Goal: Find contact information: Find contact information

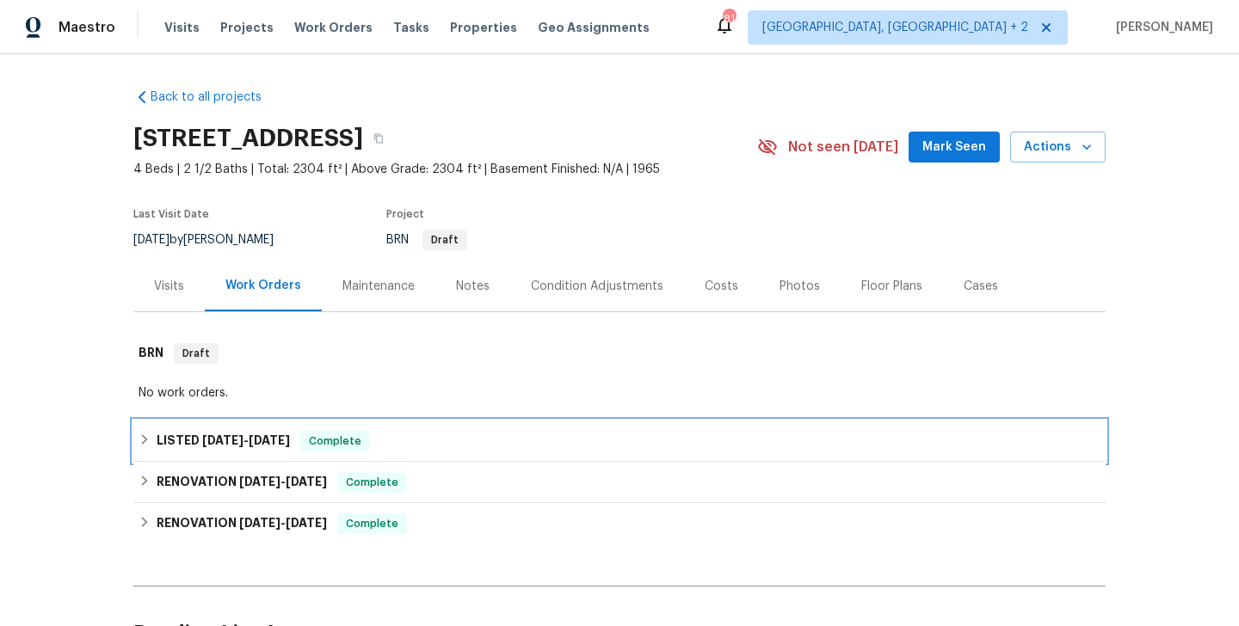
click at [268, 440] on span "[DATE]" at bounding box center [269, 440] width 41 height 12
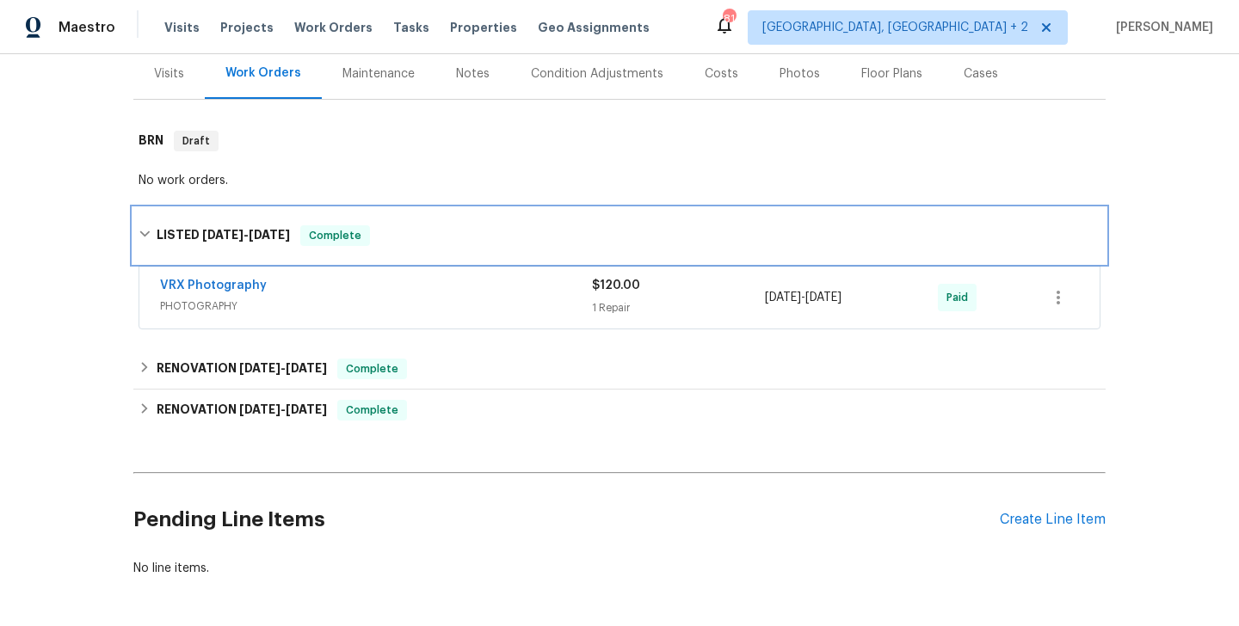
scroll to position [213, 0]
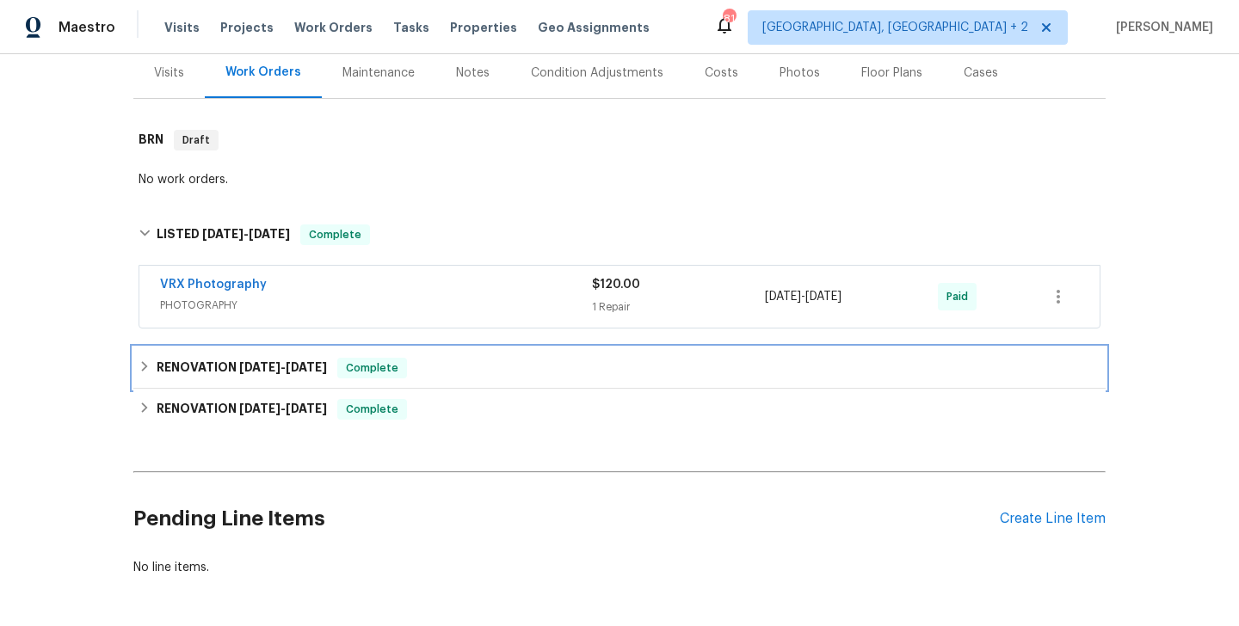
click at [344, 372] on div "RENOVATION [DATE] - [DATE] Complete" at bounding box center [619, 368] width 962 height 21
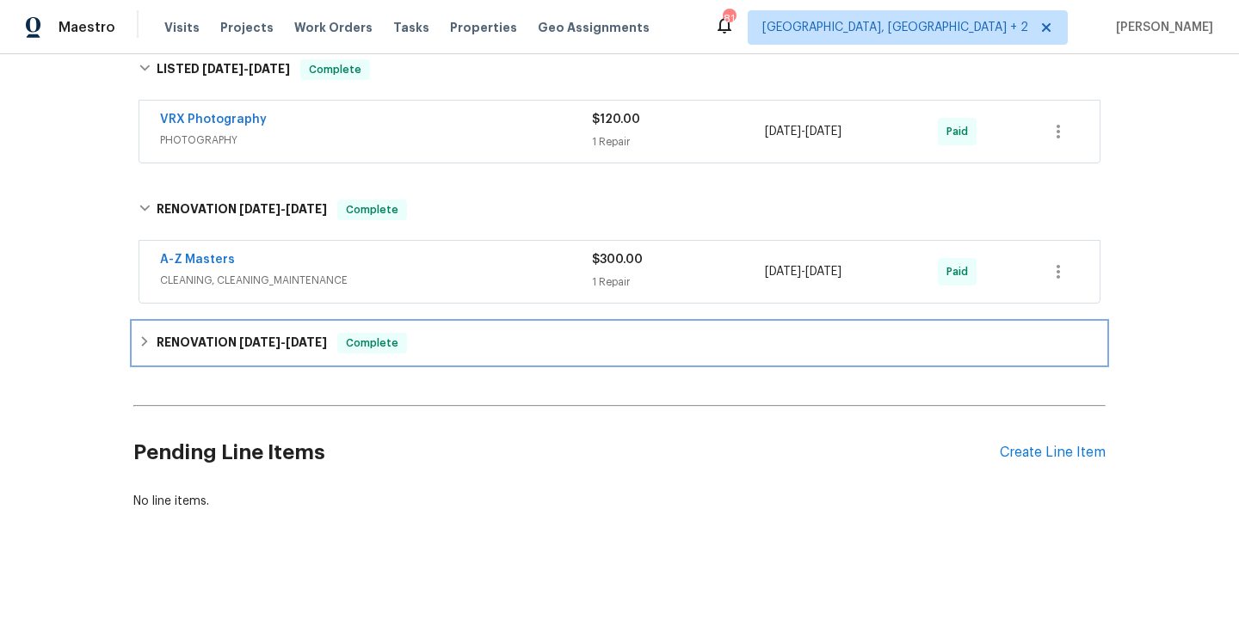
click at [304, 340] on span "[DATE]" at bounding box center [306, 342] width 41 height 12
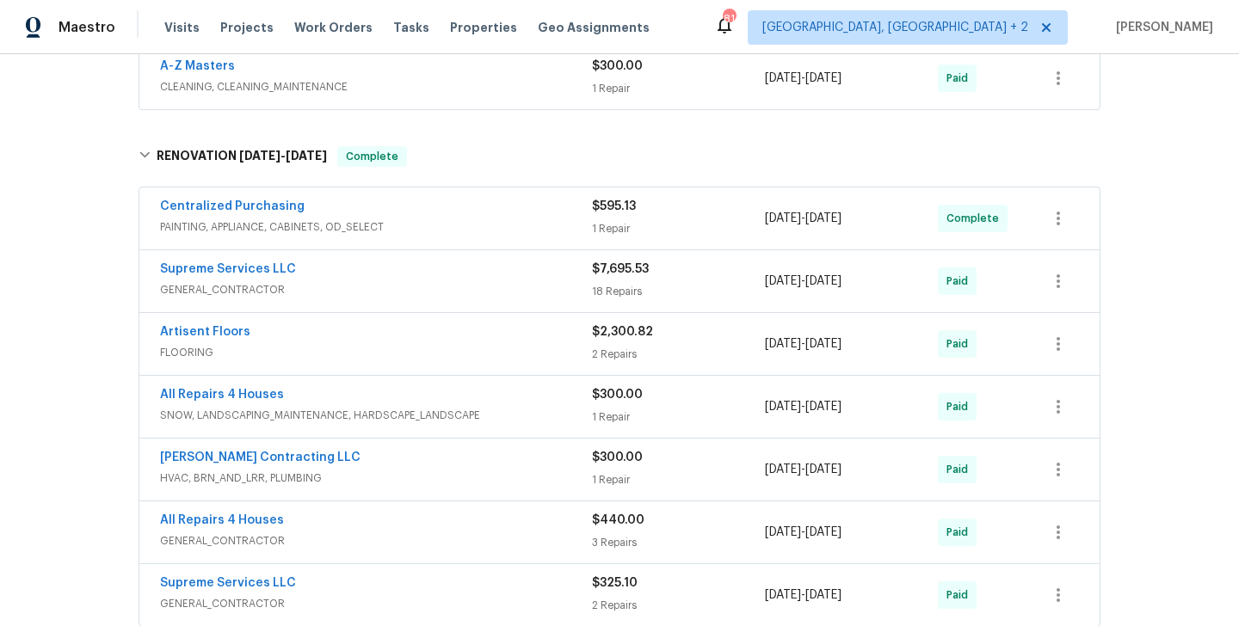
scroll to position [841, 0]
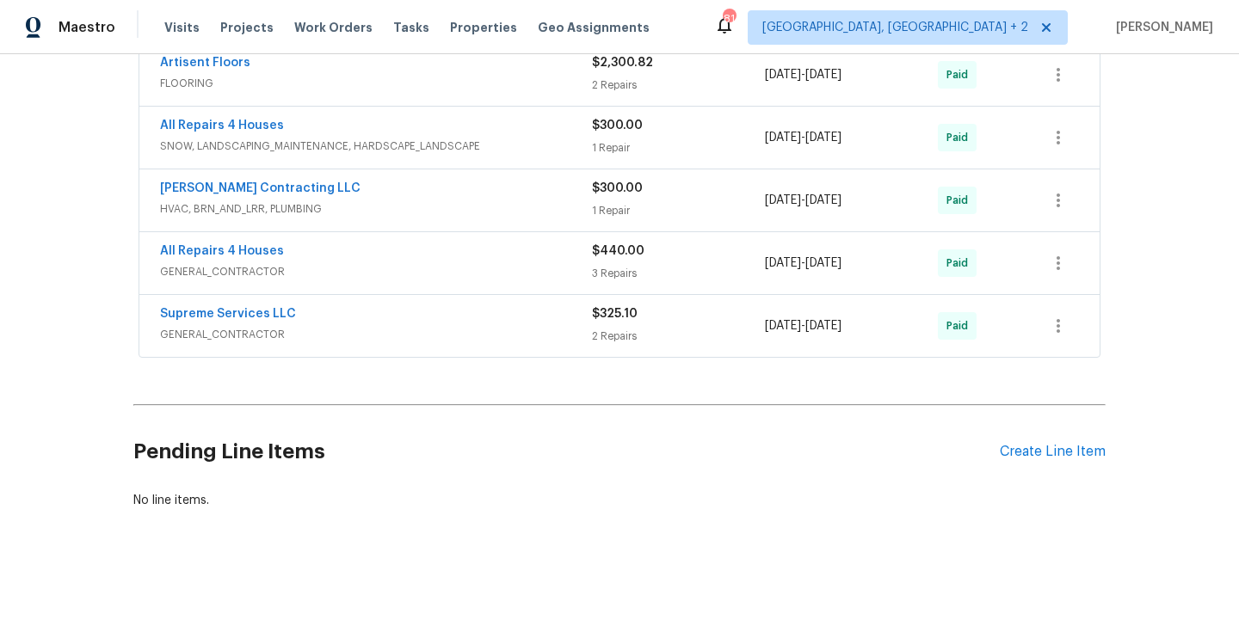
click at [344, 314] on div "Supreme Services LLC" at bounding box center [376, 315] width 432 height 21
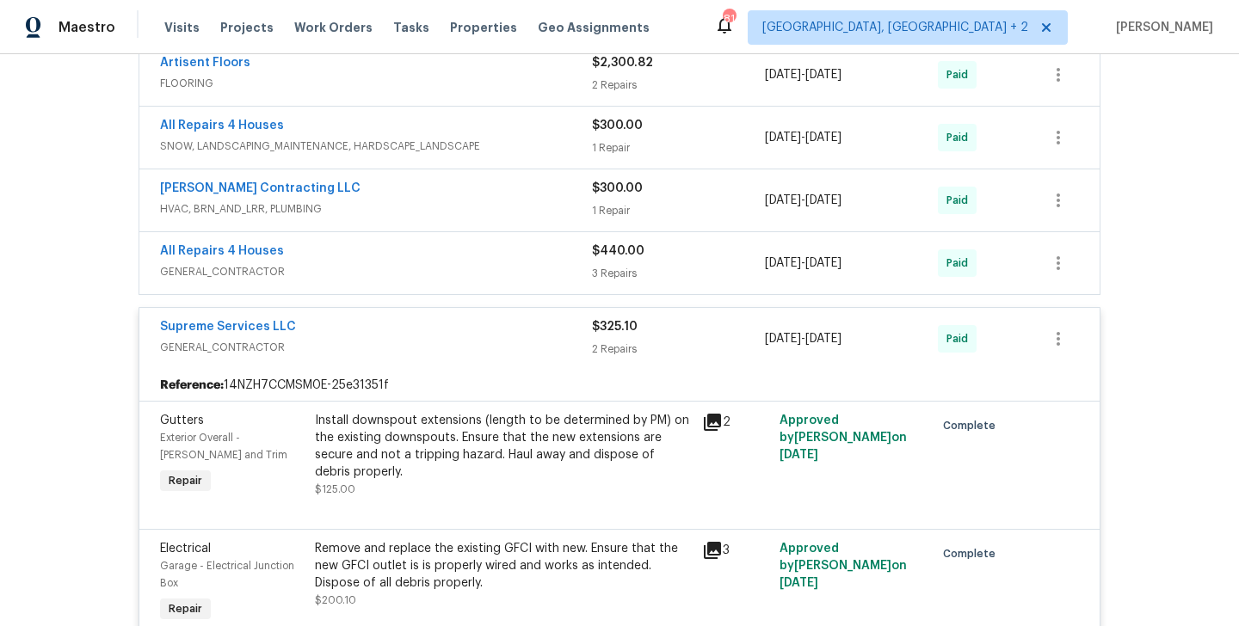
click at [340, 329] on div "Supreme Services LLC" at bounding box center [376, 328] width 432 height 21
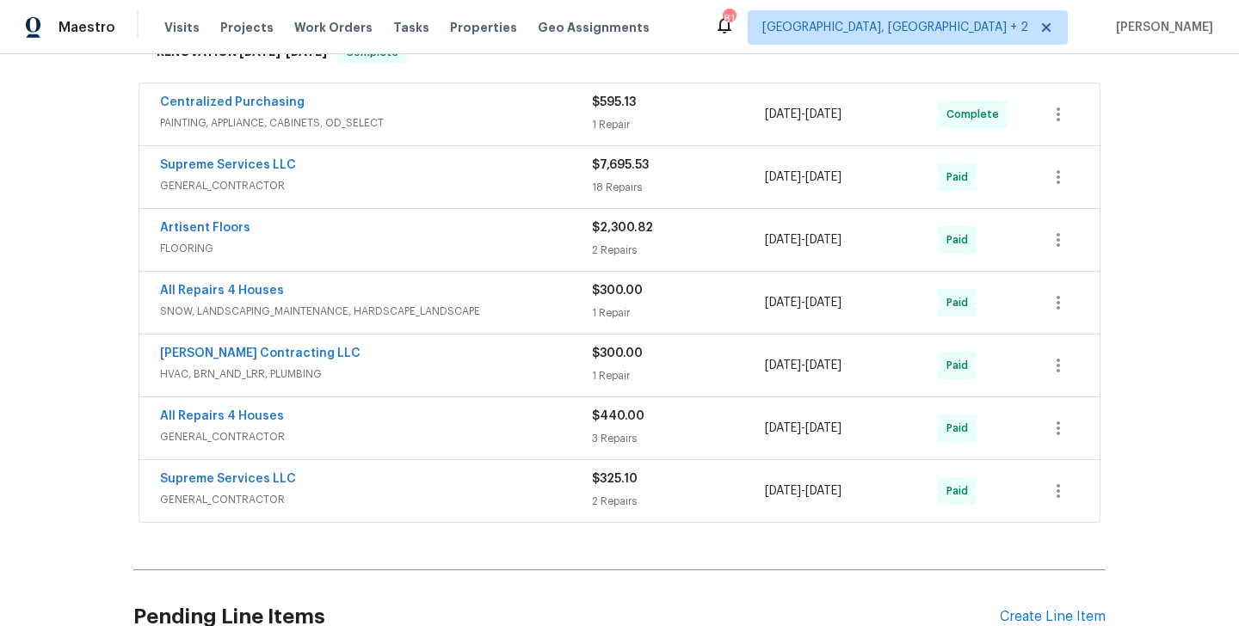
scroll to position [670, 0]
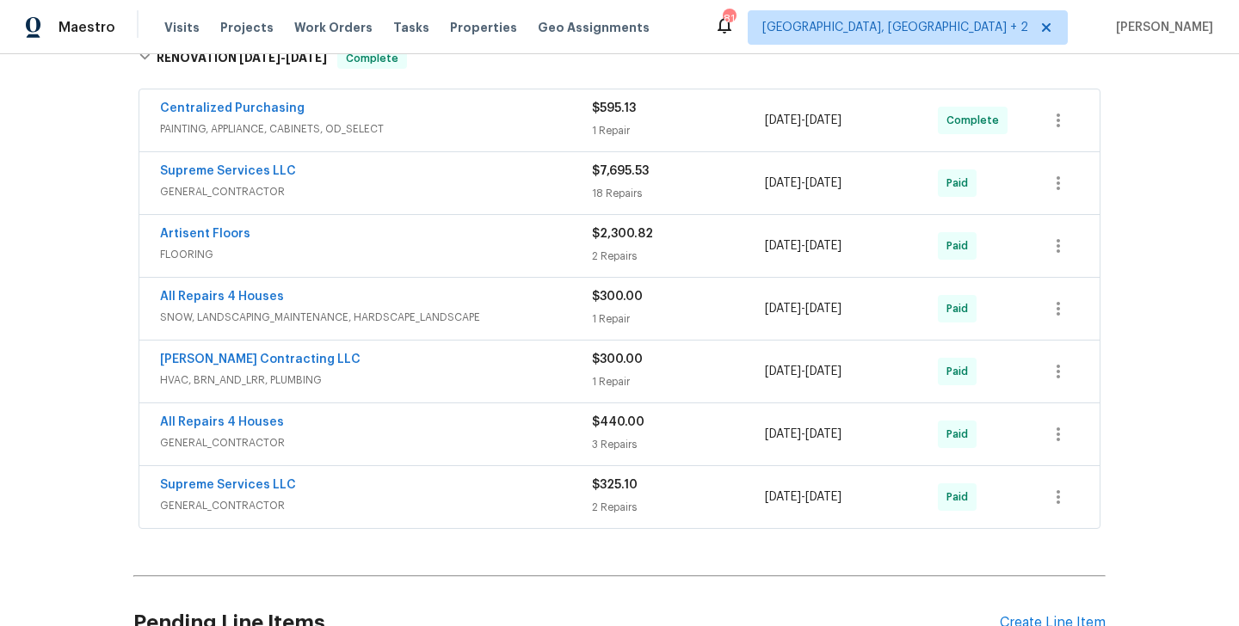
click at [338, 427] on div "All Repairs 4 Houses" at bounding box center [376, 424] width 432 height 21
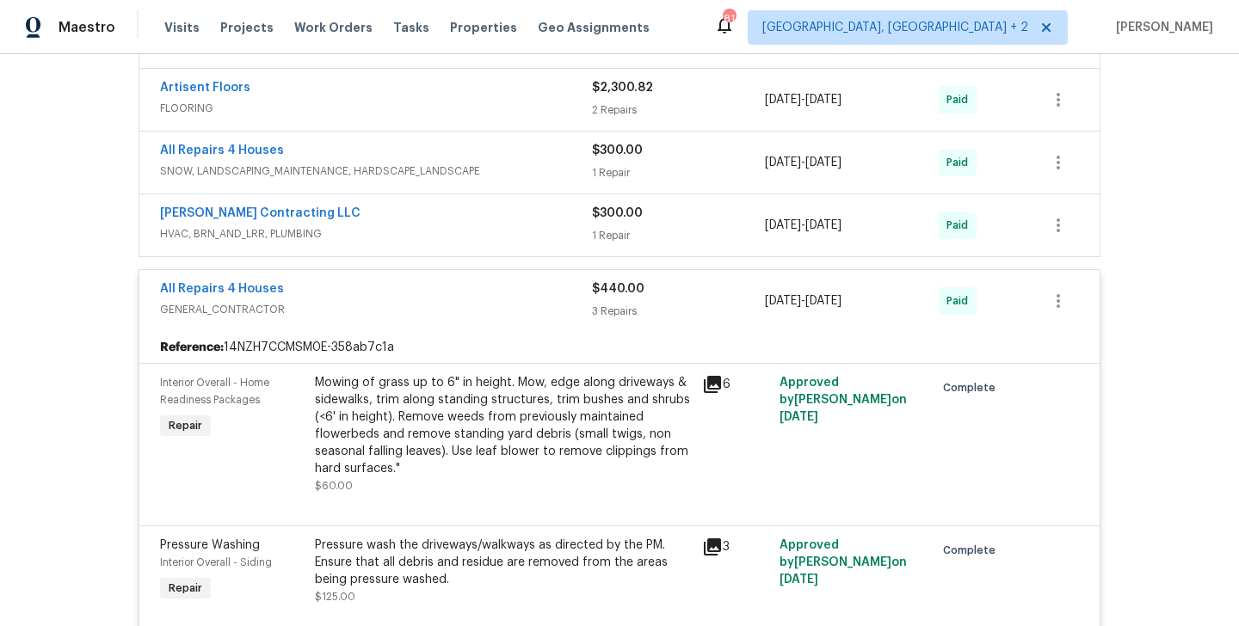
scroll to position [815, 0]
click at [327, 290] on div "All Repairs 4 Houses" at bounding box center [376, 292] width 432 height 21
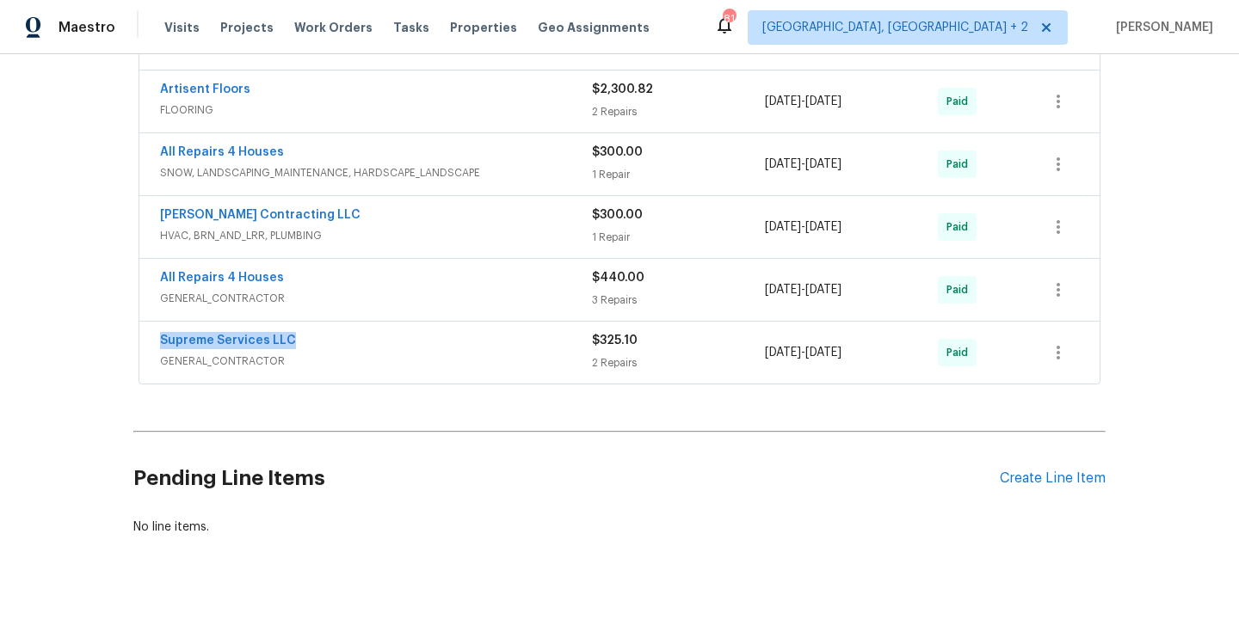
drag, startPoint x: 303, startPoint y: 341, endPoint x: 96, endPoint y: 341, distance: 206.4
click at [96, 341] on div "Back to all projects [STREET_ADDRESS] 4 Beds | 2 1/2 Baths | Total: 2304 ft² | …" at bounding box center [619, 340] width 1239 height 572
copy link "Supreme Services LLC"
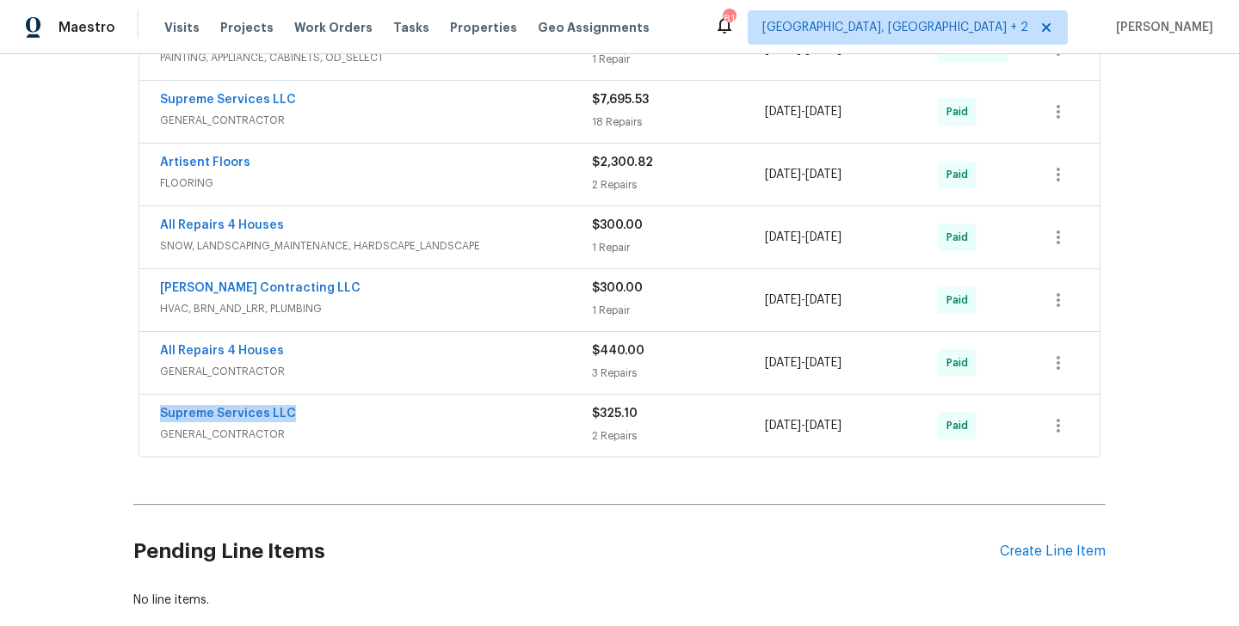
scroll to position [734, 0]
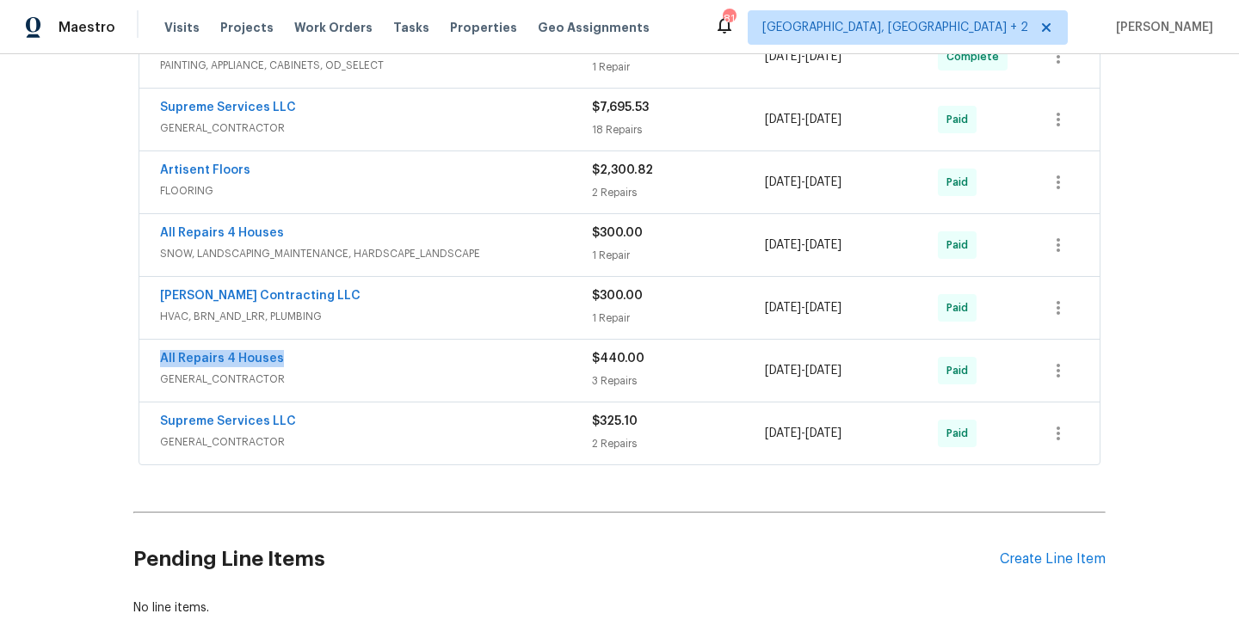
drag, startPoint x: 291, startPoint y: 355, endPoint x: 127, endPoint y: 358, distance: 163.4
click at [127, 358] on div "Back to all projects [STREET_ADDRESS] 4 Beds | 2 1/2 Baths | Total: 2304 ft² | …" at bounding box center [619, 340] width 1239 height 572
copy link "All Repairs 4 Houses"
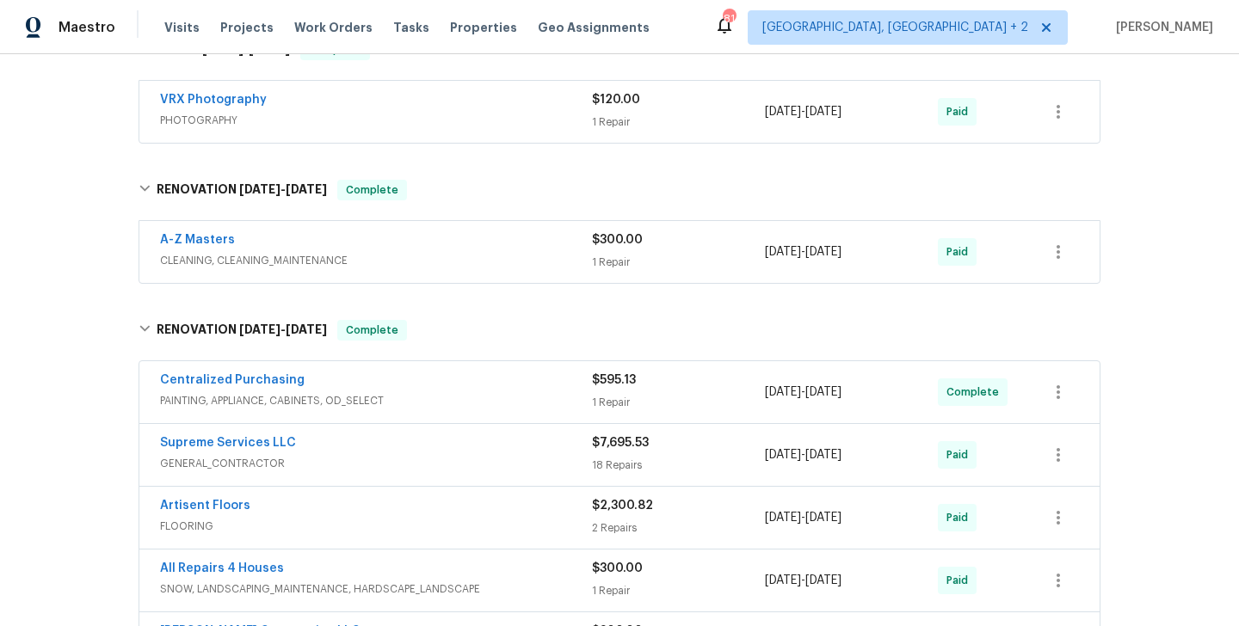
scroll to position [589, 0]
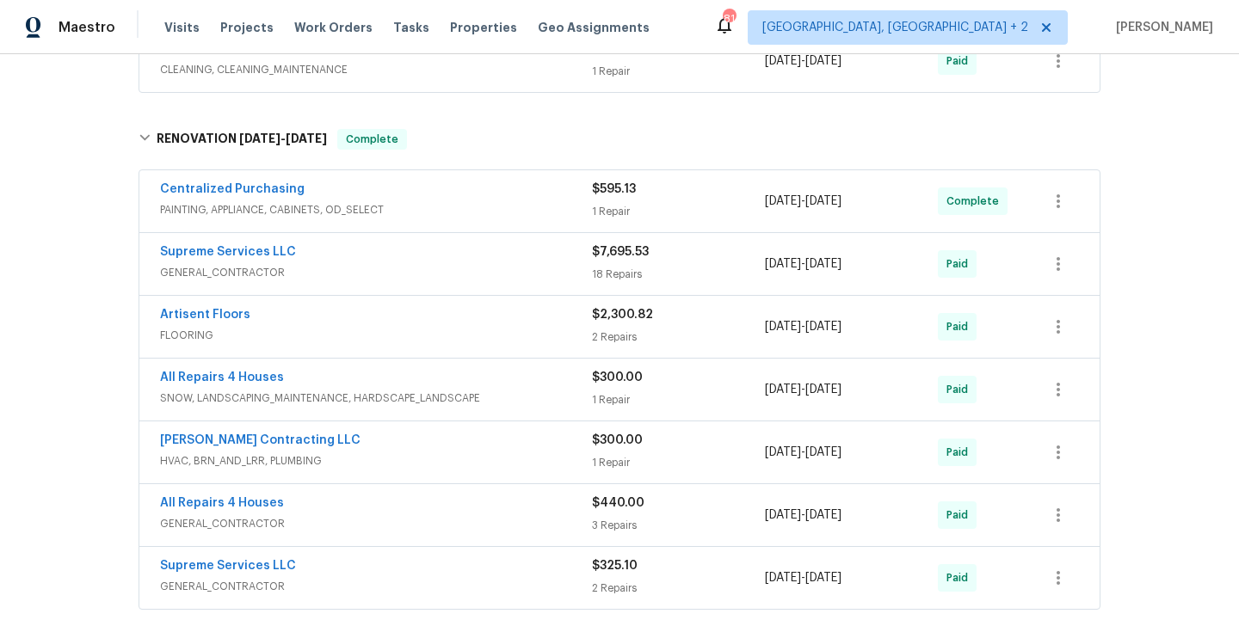
click at [340, 448] on div "[PERSON_NAME] Contracting LLC" at bounding box center [376, 442] width 432 height 21
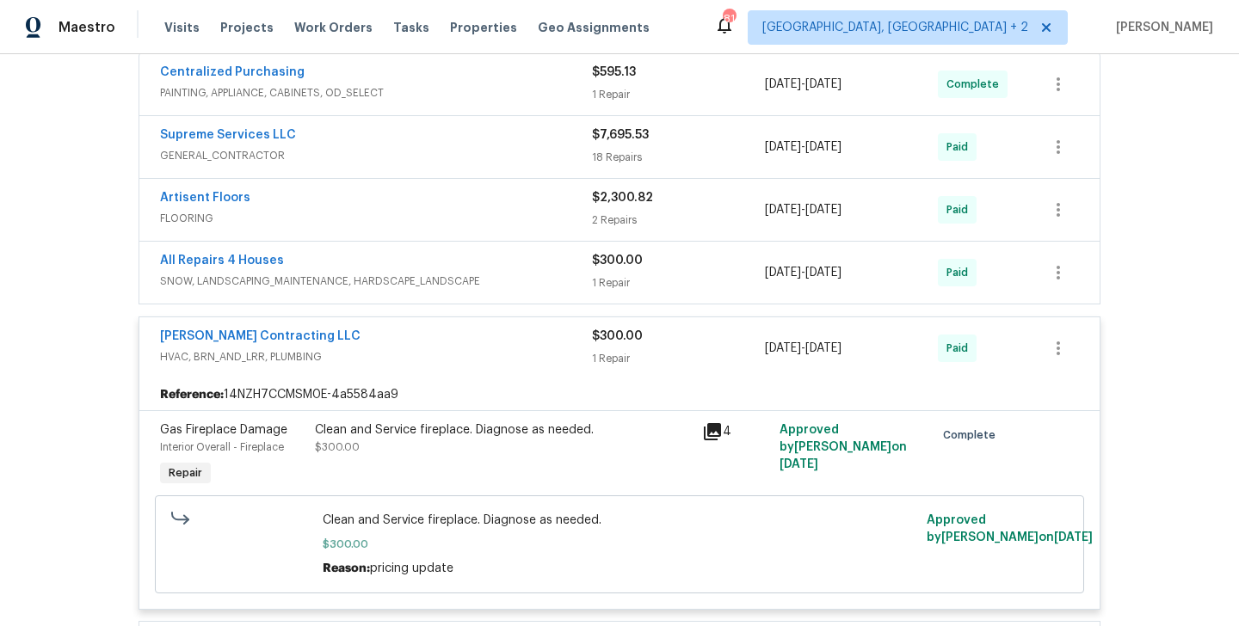
scroll to position [729, 0]
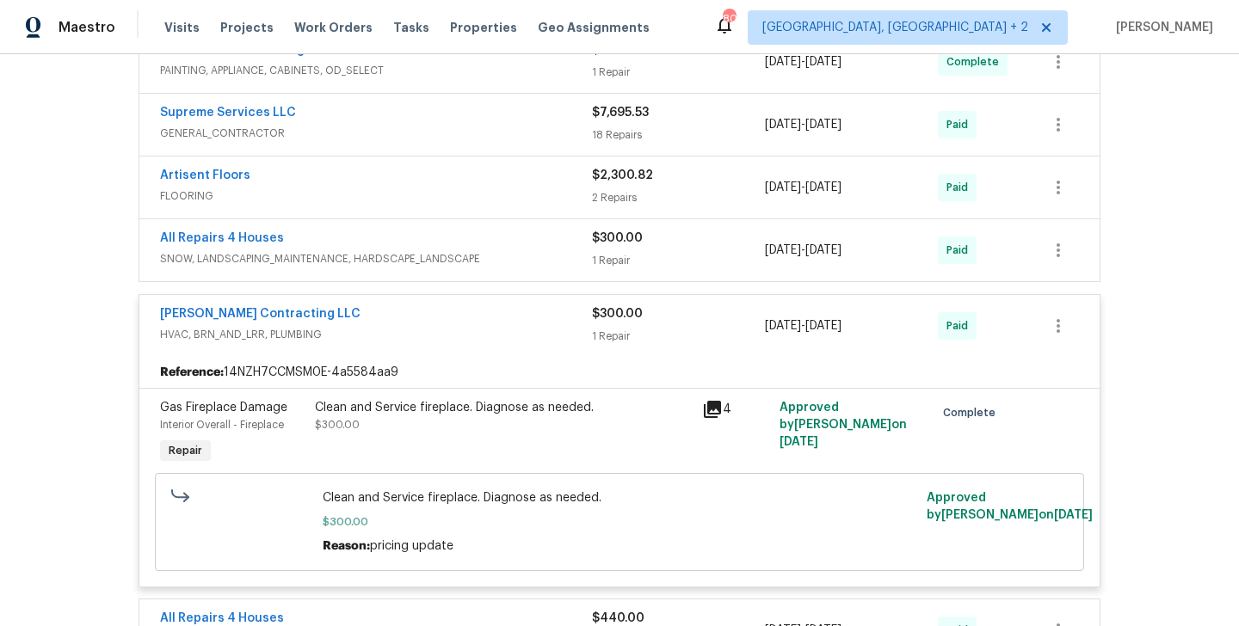
click at [462, 324] on div "[PERSON_NAME] Contracting LLC" at bounding box center [376, 315] width 432 height 21
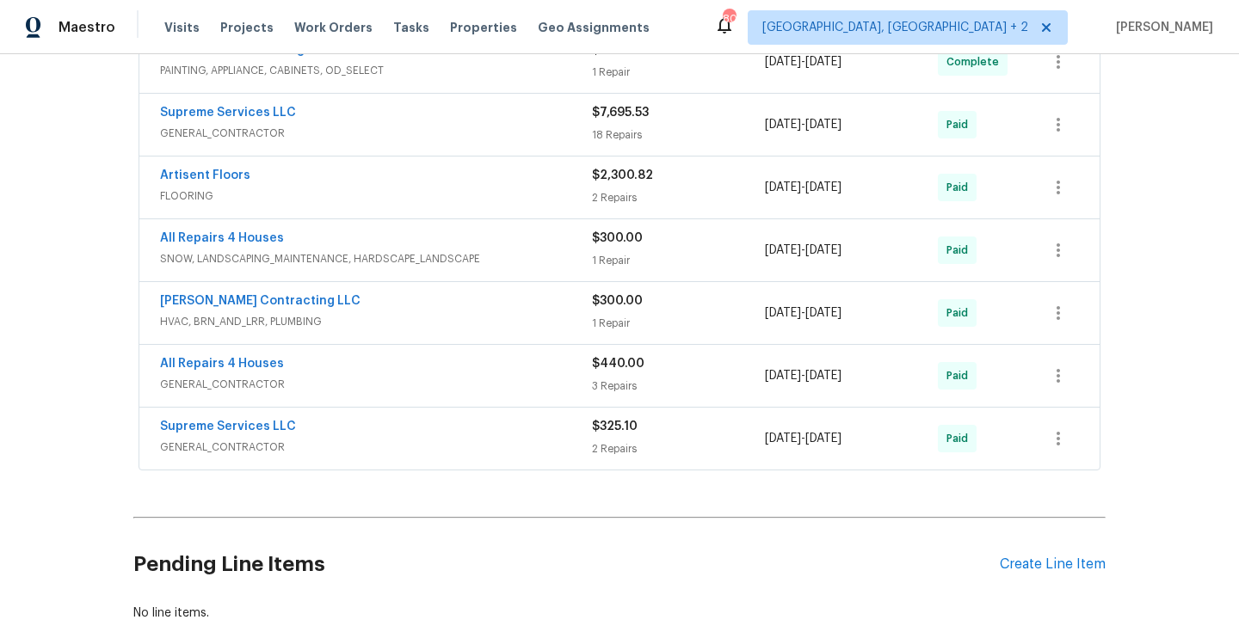
click at [329, 369] on div "All Repairs 4 Houses" at bounding box center [376, 365] width 432 height 21
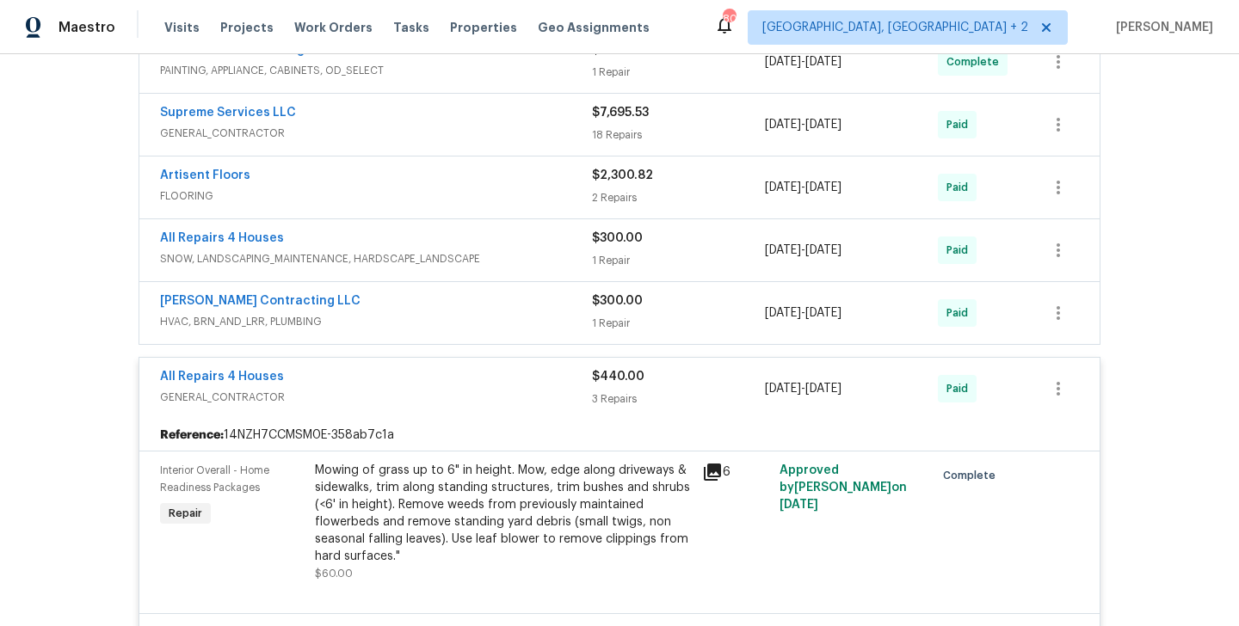
click at [323, 385] on div "All Repairs 4 Houses" at bounding box center [376, 378] width 432 height 21
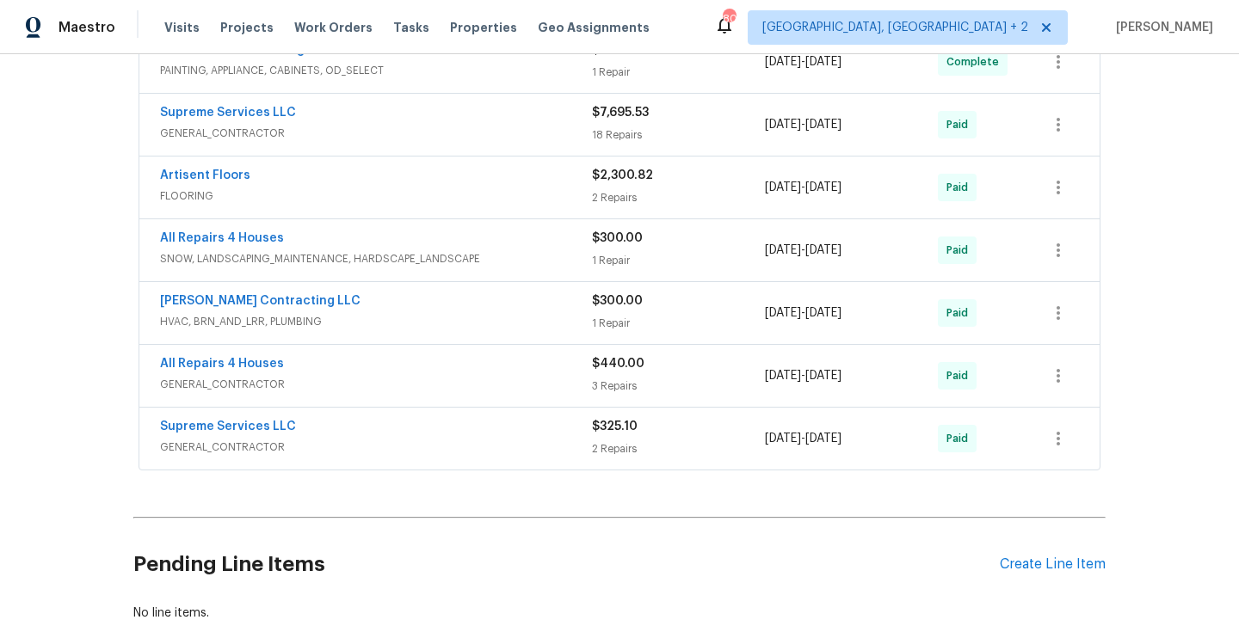
click at [323, 307] on div "[PERSON_NAME] Contracting LLC" at bounding box center [376, 302] width 432 height 21
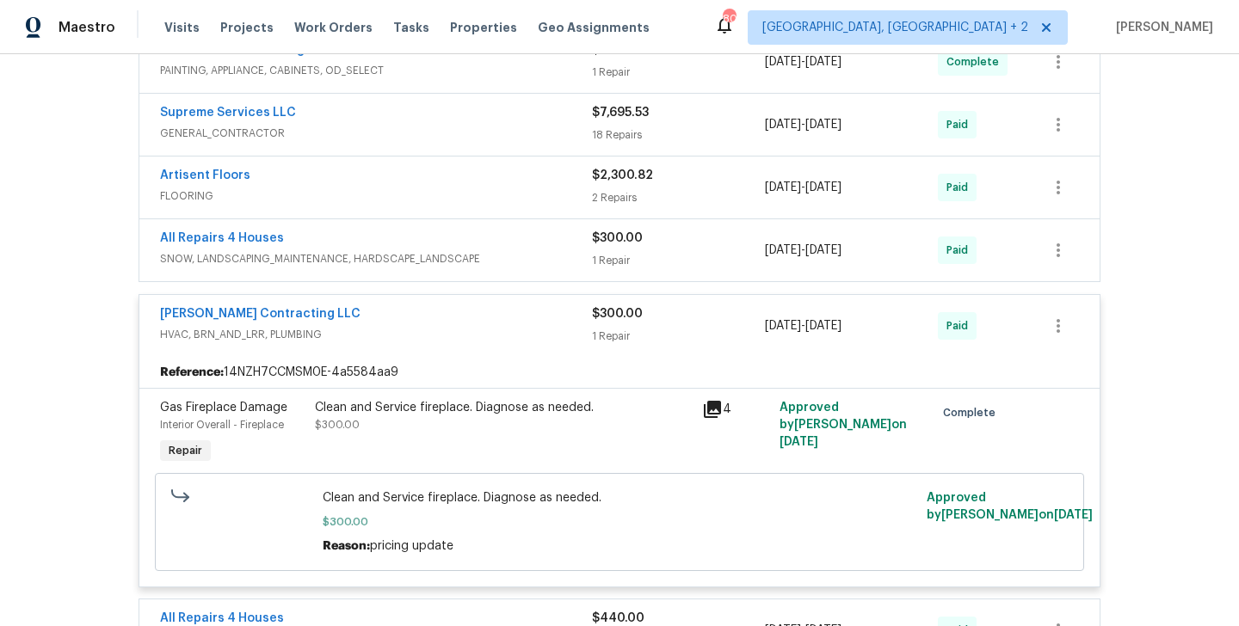
click at [324, 316] on div "[PERSON_NAME] Contracting LLC" at bounding box center [376, 315] width 432 height 21
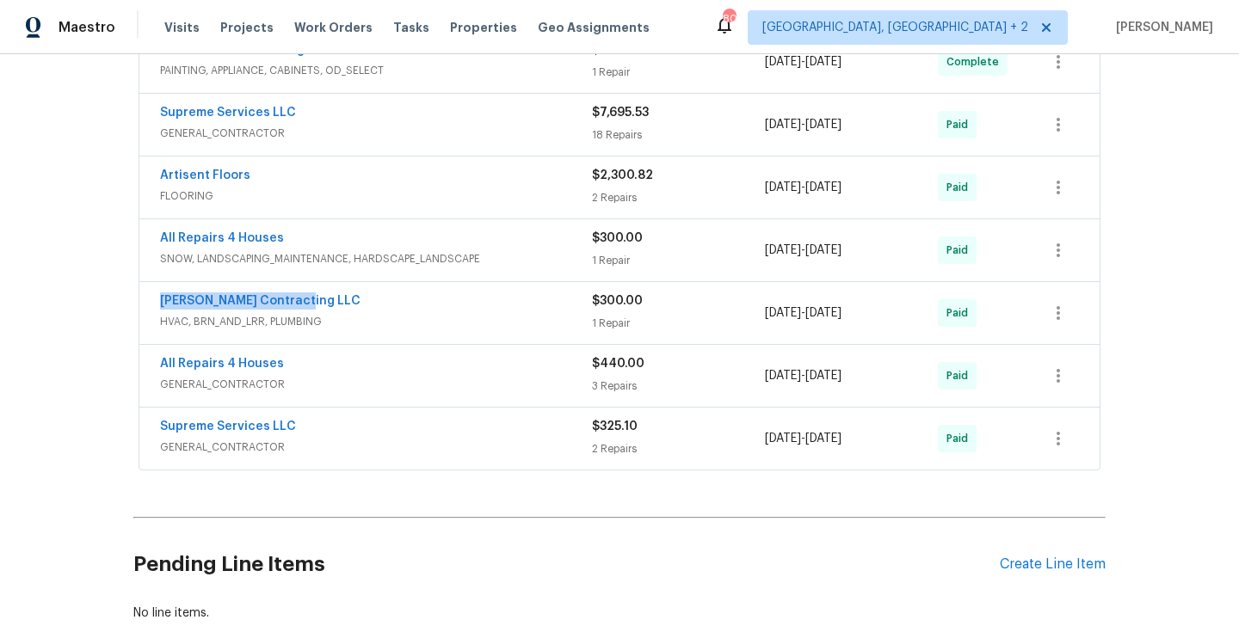
drag, startPoint x: 302, startPoint y: 304, endPoint x: 147, endPoint y: 303, distance: 154.8
click at [146, 303] on div "[PERSON_NAME] Contracting LLC HVAC, BRN_AND_LRR, PLUMBING $300.00 1 Repair [DAT…" at bounding box center [619, 313] width 960 height 62
copy link "[PERSON_NAME] Contracting LLC"
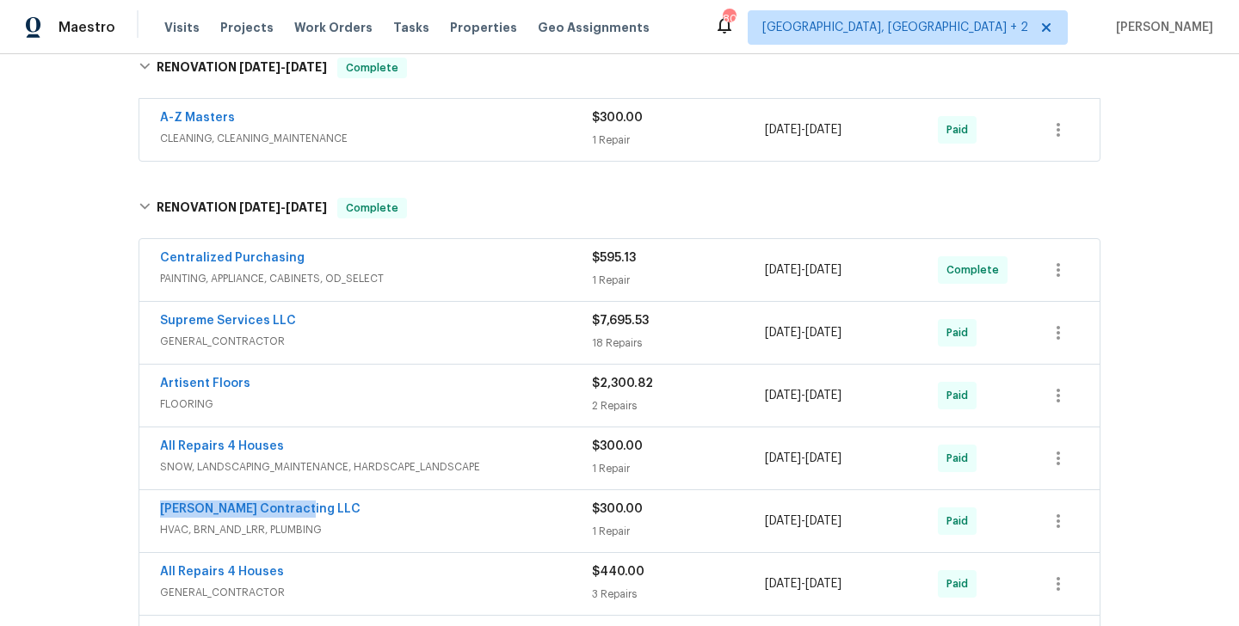
scroll to position [648, 0]
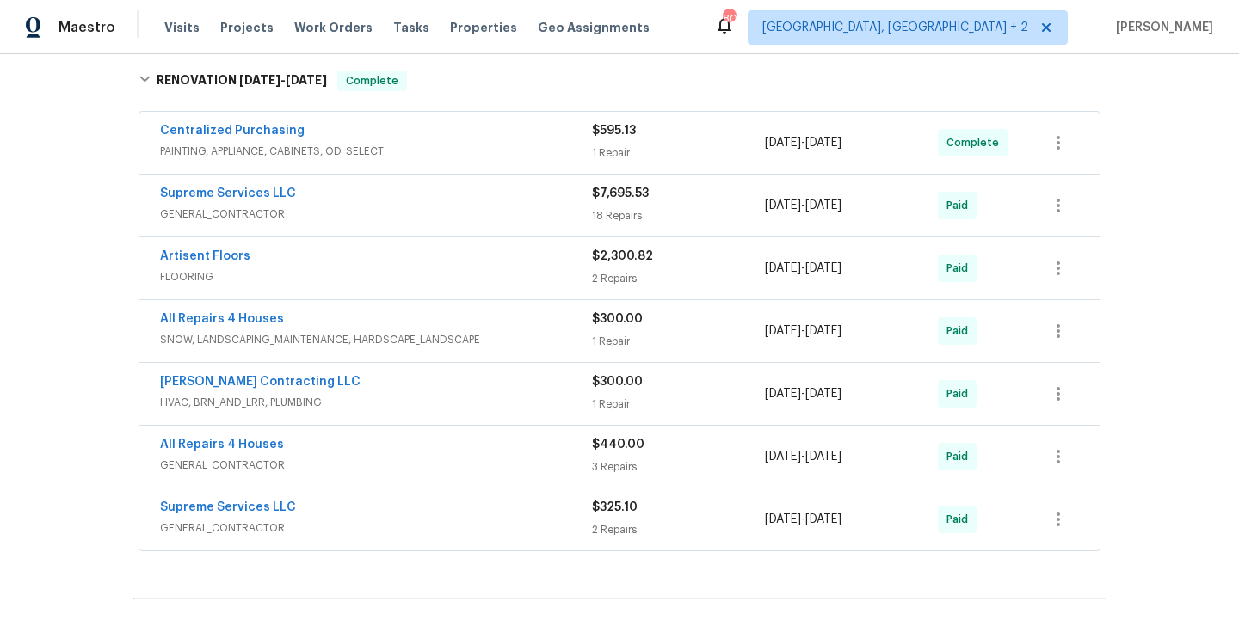
click at [333, 310] on div "All Repairs 4 Houses" at bounding box center [376, 320] width 432 height 21
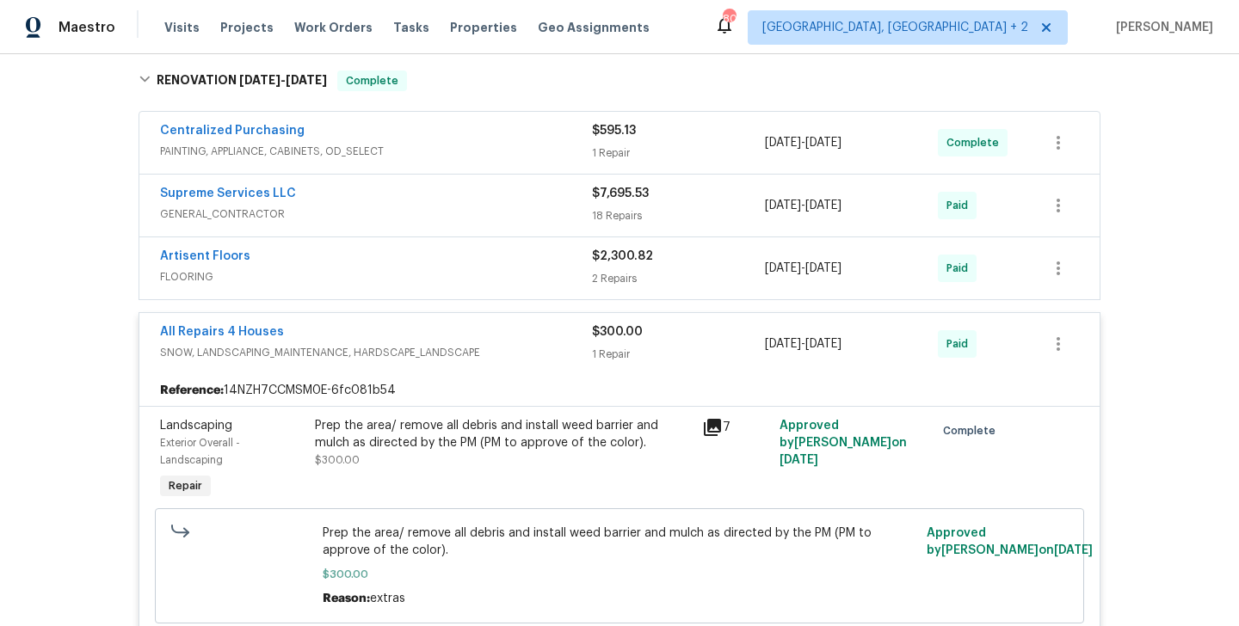
click at [320, 334] on div "All Repairs 4 Houses" at bounding box center [376, 333] width 432 height 21
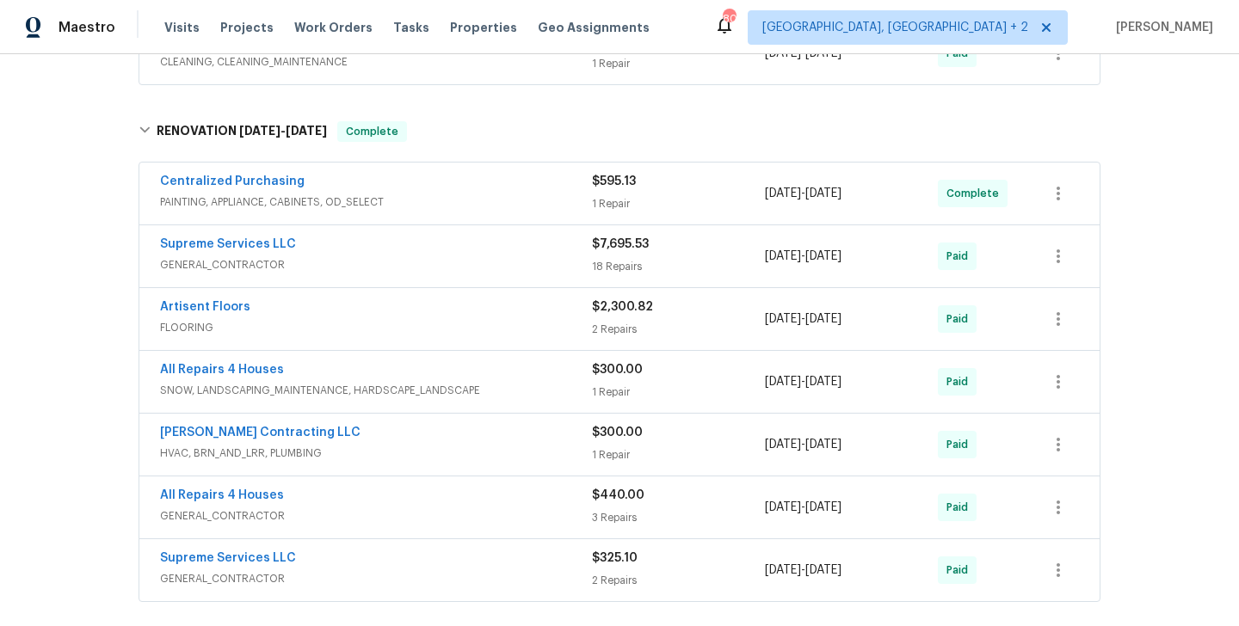
scroll to position [573, 0]
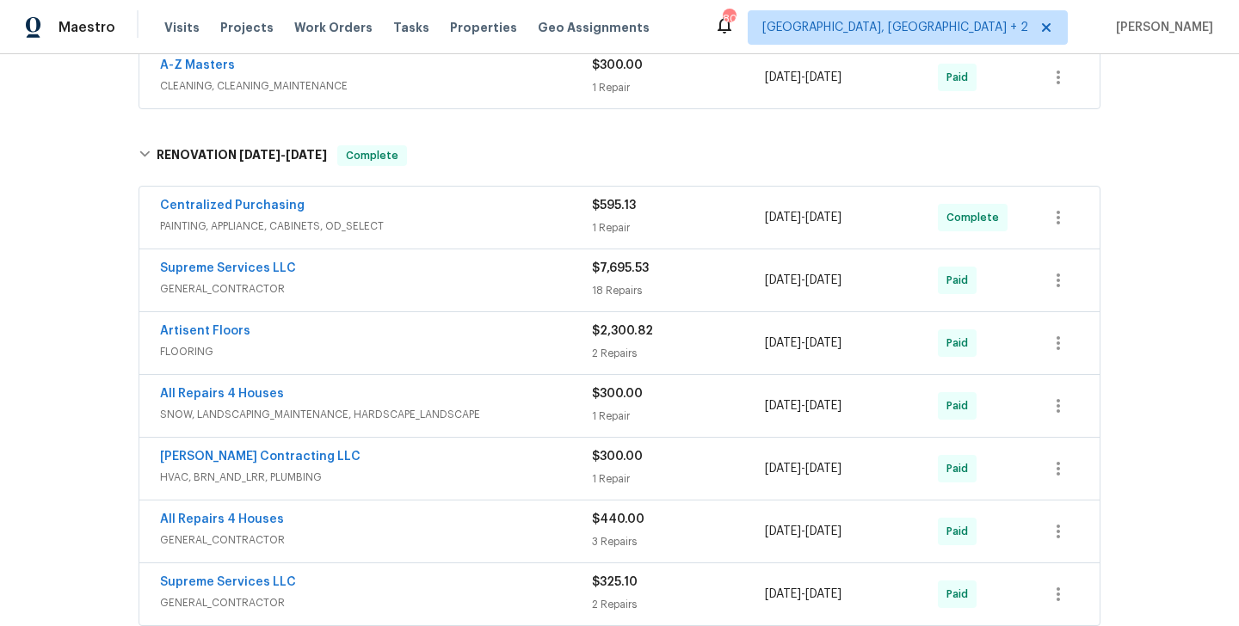
click at [259, 330] on div "Artisent Floors" at bounding box center [376, 333] width 432 height 21
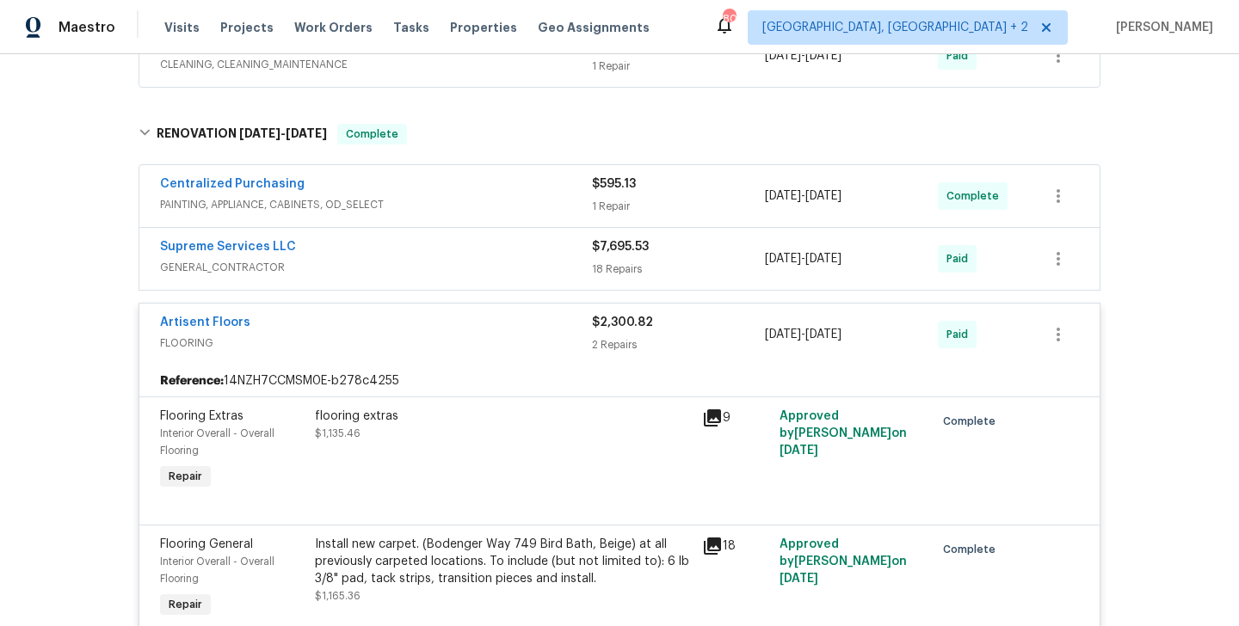
scroll to position [595, 0]
click at [292, 326] on div "Artisent Floors" at bounding box center [376, 323] width 432 height 21
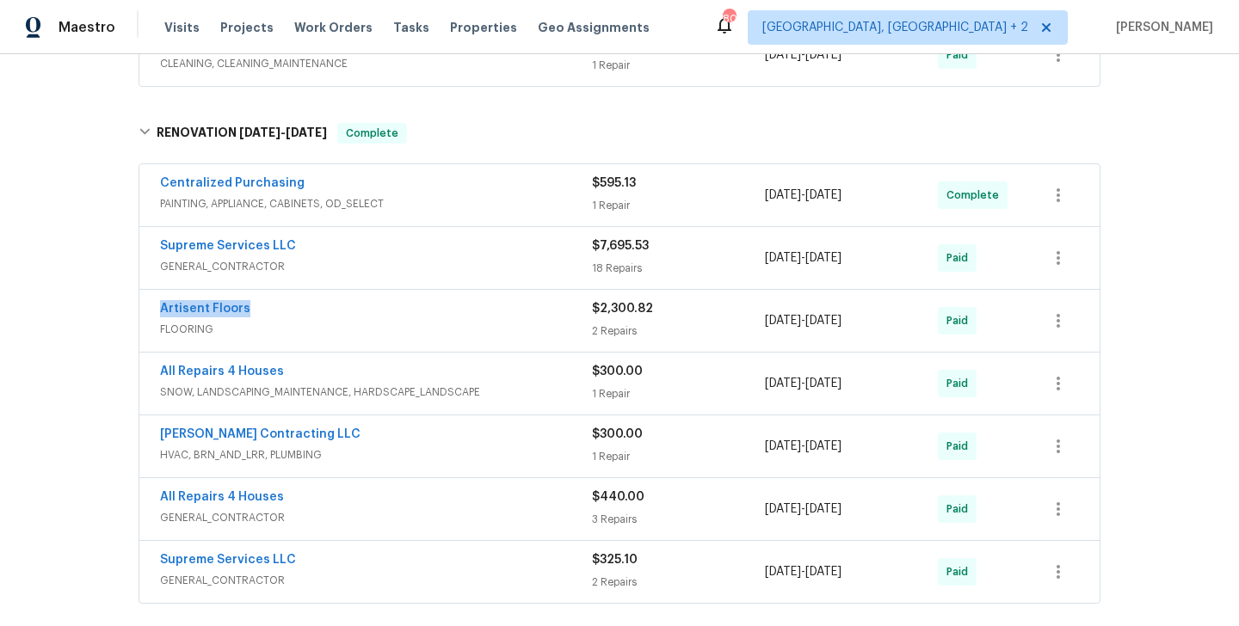
drag, startPoint x: 270, startPoint y: 312, endPoint x: 144, endPoint y: 311, distance: 126.4
click at [144, 311] on div "Artisent Floors FLOORING $2,300.82 2 Repairs [DATE] - [DATE] Paid" at bounding box center [619, 321] width 960 height 62
copy link "Artisent Floors"
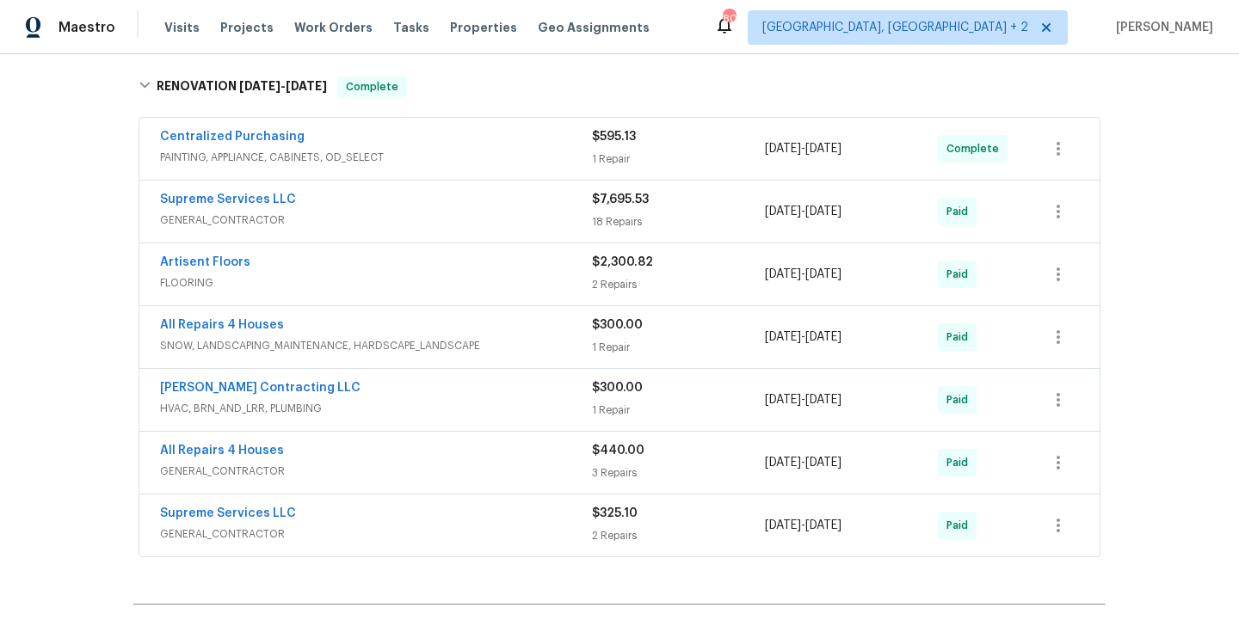
click at [322, 198] on div "Supreme Services LLC" at bounding box center [376, 201] width 432 height 21
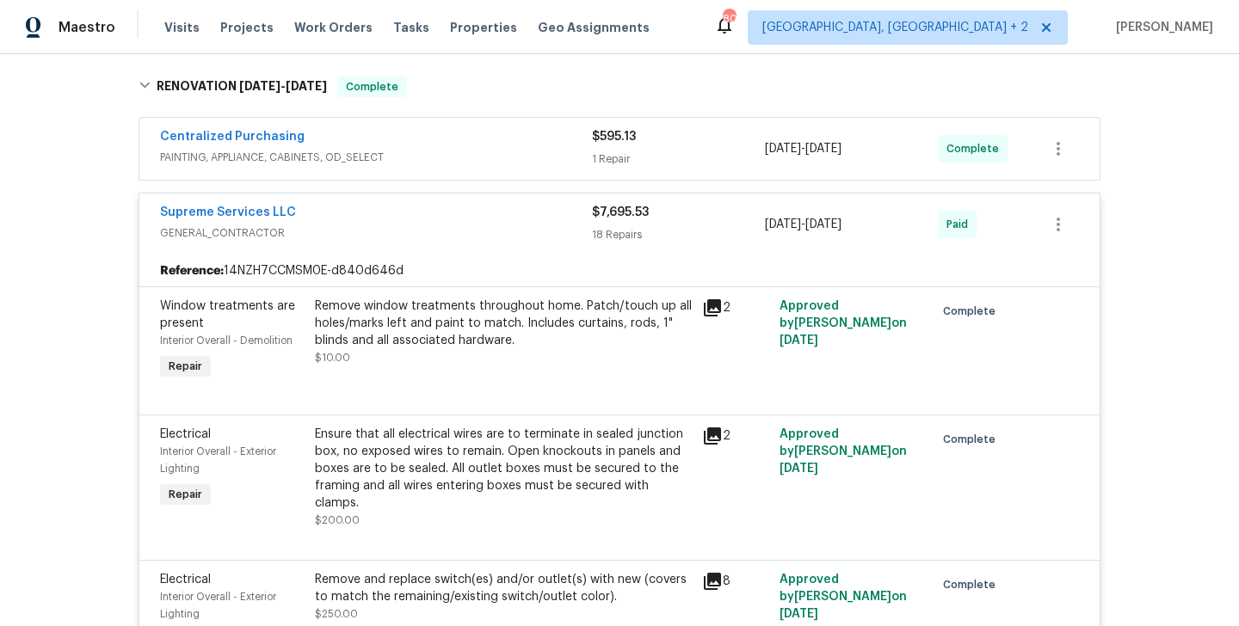
click at [331, 217] on div "Supreme Services LLC" at bounding box center [376, 214] width 432 height 21
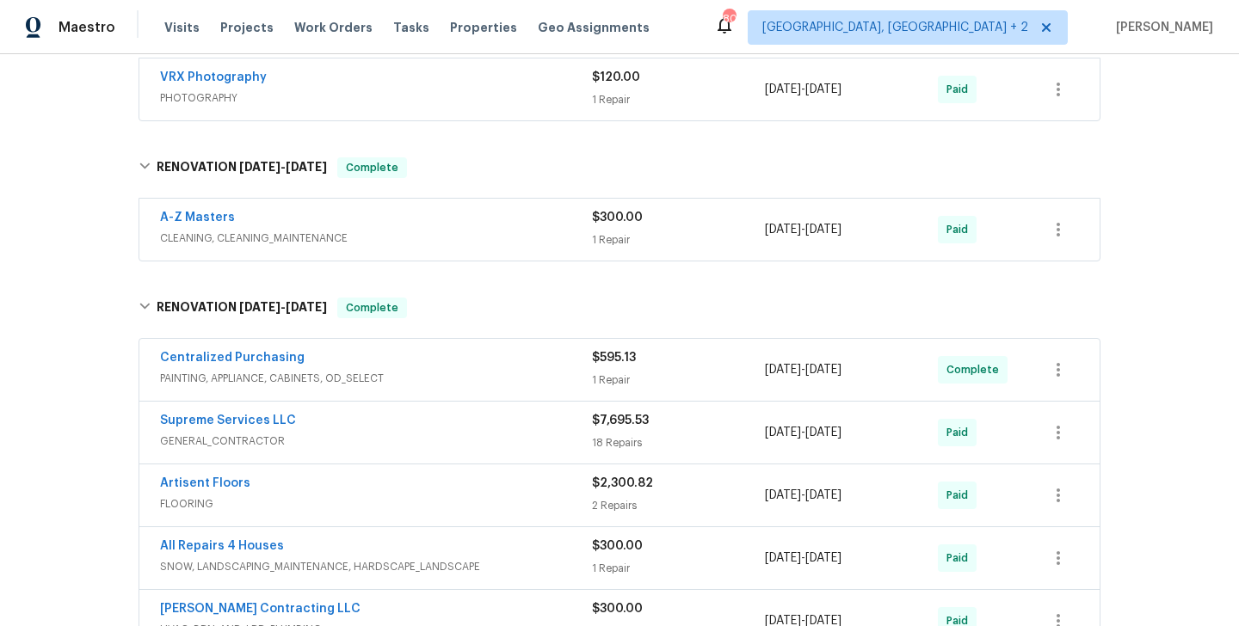
scroll to position [307, 0]
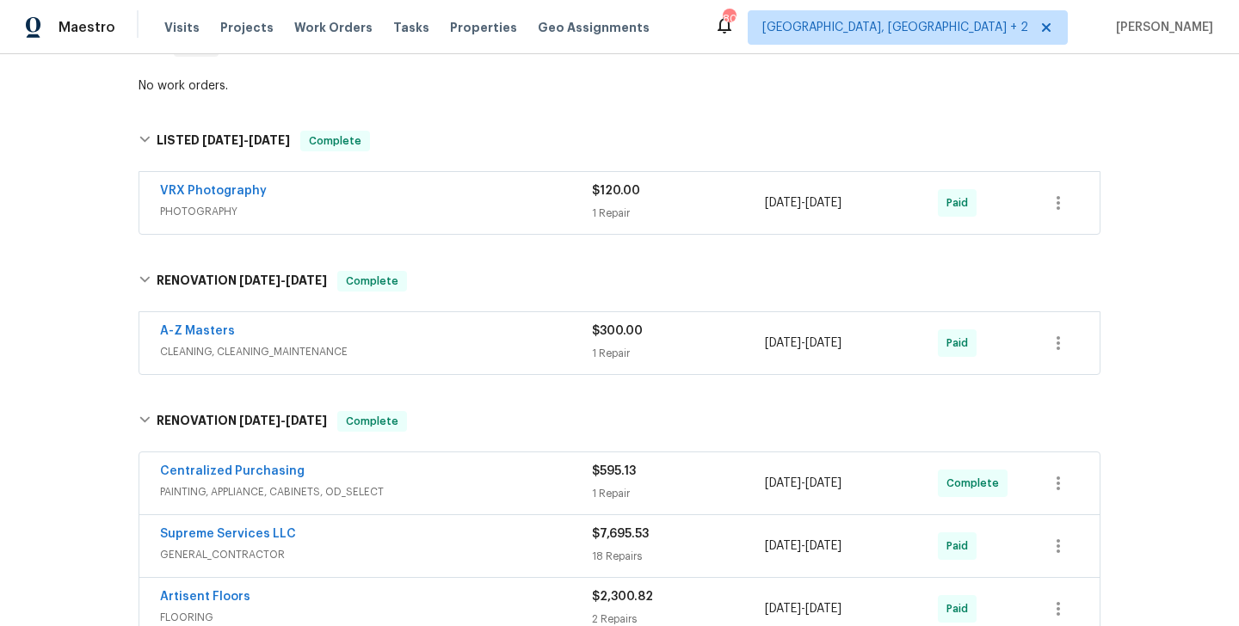
click at [300, 334] on div "A-Z Masters" at bounding box center [376, 333] width 432 height 21
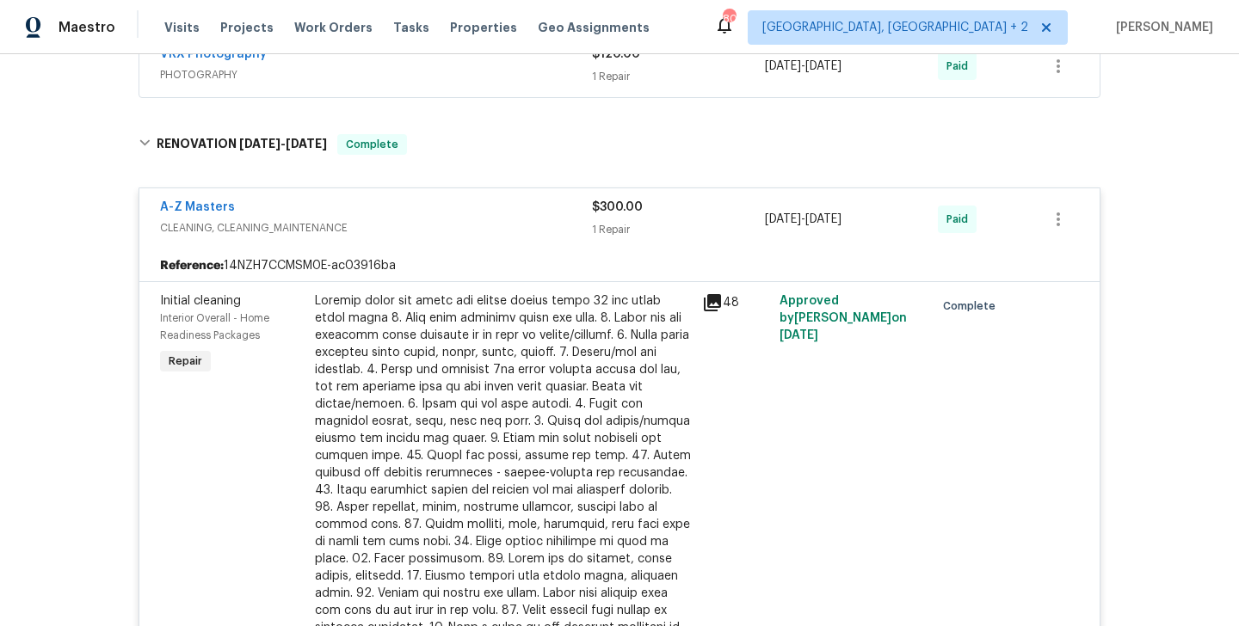
scroll to position [442, 0]
click at [294, 218] on div "A-Z Masters" at bounding box center [376, 210] width 432 height 21
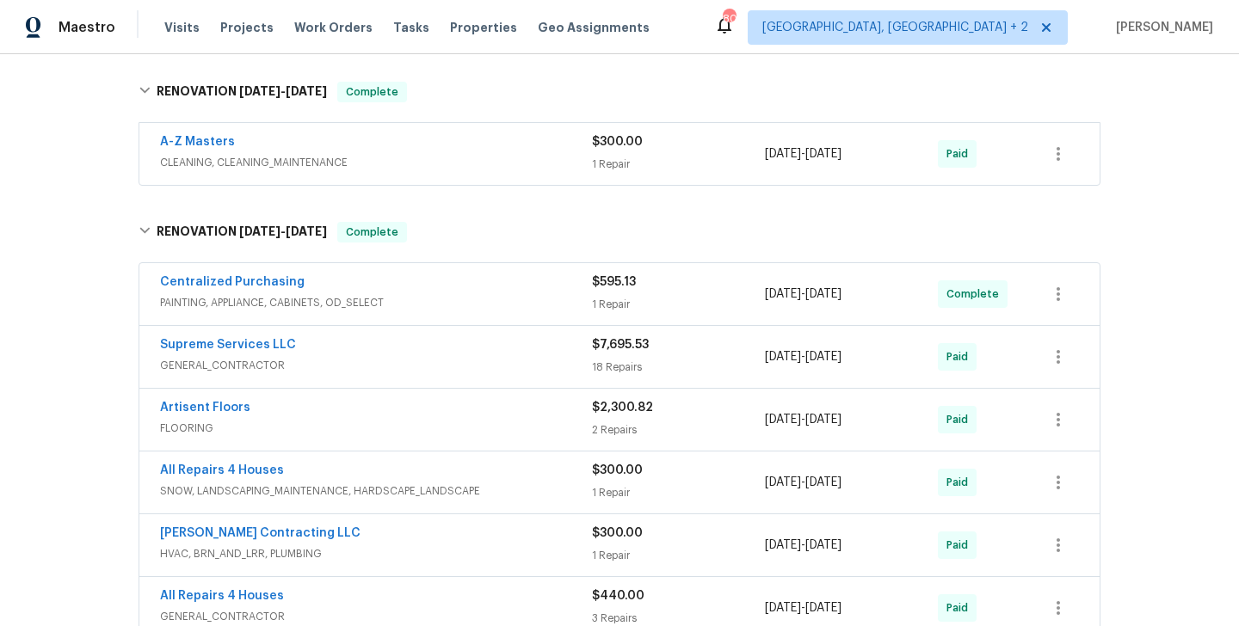
scroll to position [664, 0]
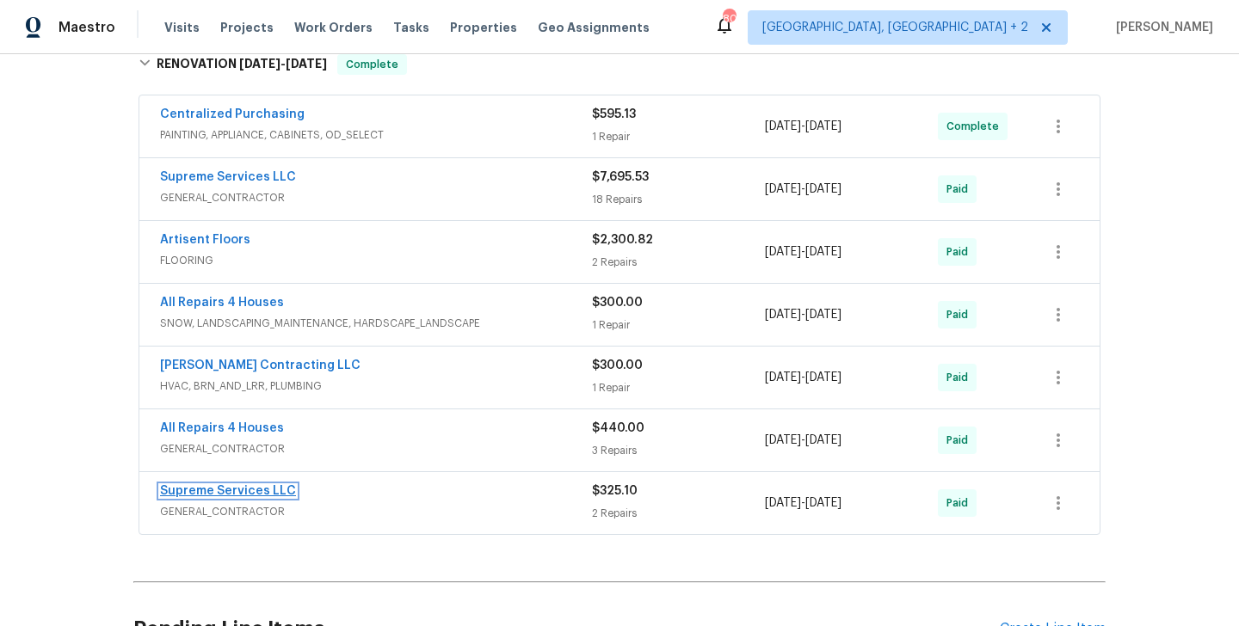
click at [272, 495] on link "Supreme Services LLC" at bounding box center [228, 491] width 136 height 12
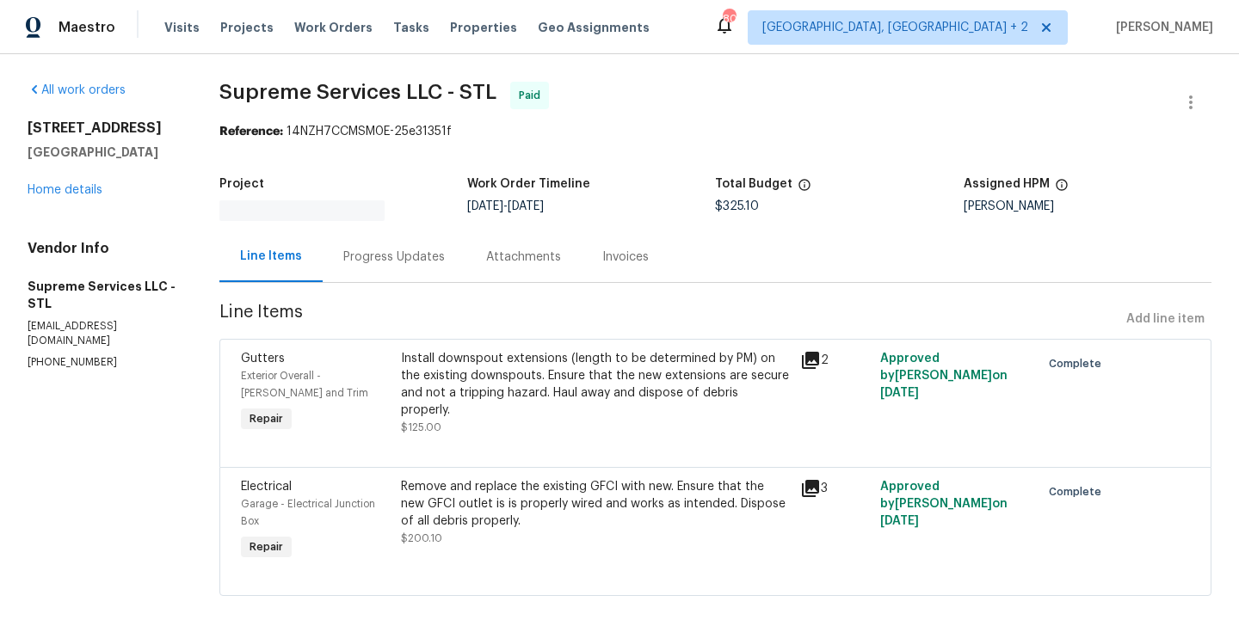
click at [132, 324] on p "[EMAIL_ADDRESS][DOMAIN_NAME]" at bounding box center [103, 333] width 151 height 29
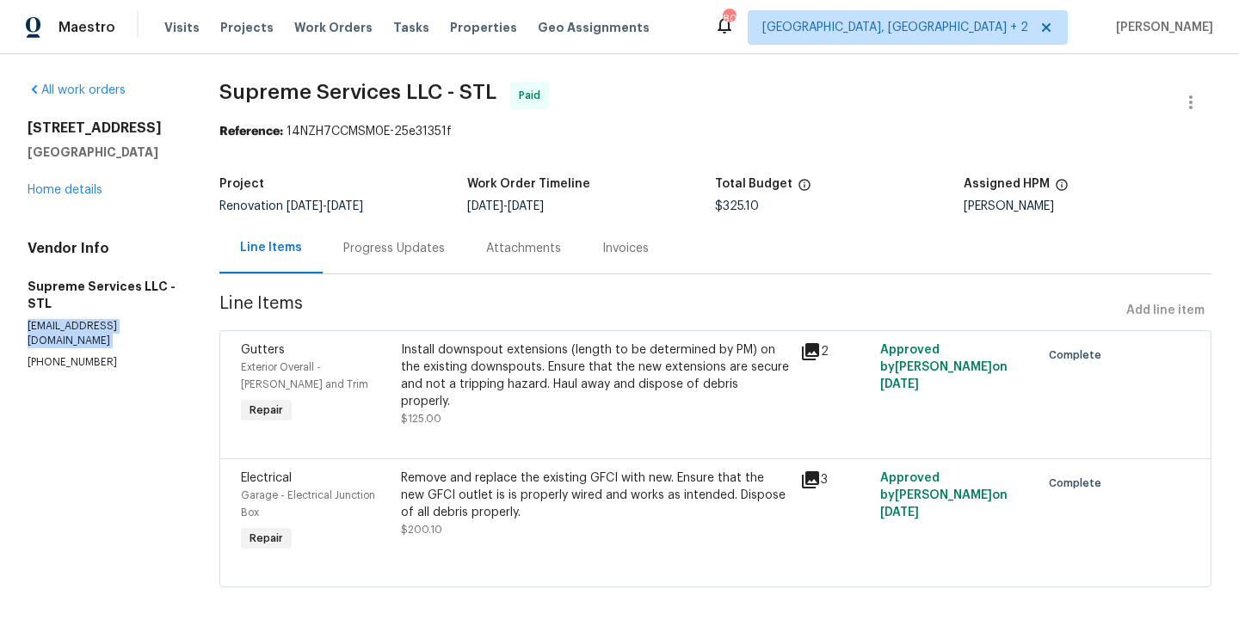
click at [132, 324] on p "[EMAIL_ADDRESS][DOMAIN_NAME]" at bounding box center [103, 333] width 151 height 29
copy p "[EMAIL_ADDRESS][DOMAIN_NAME]"
click at [69, 355] on p "[PHONE_NUMBER]" at bounding box center [103, 362] width 151 height 15
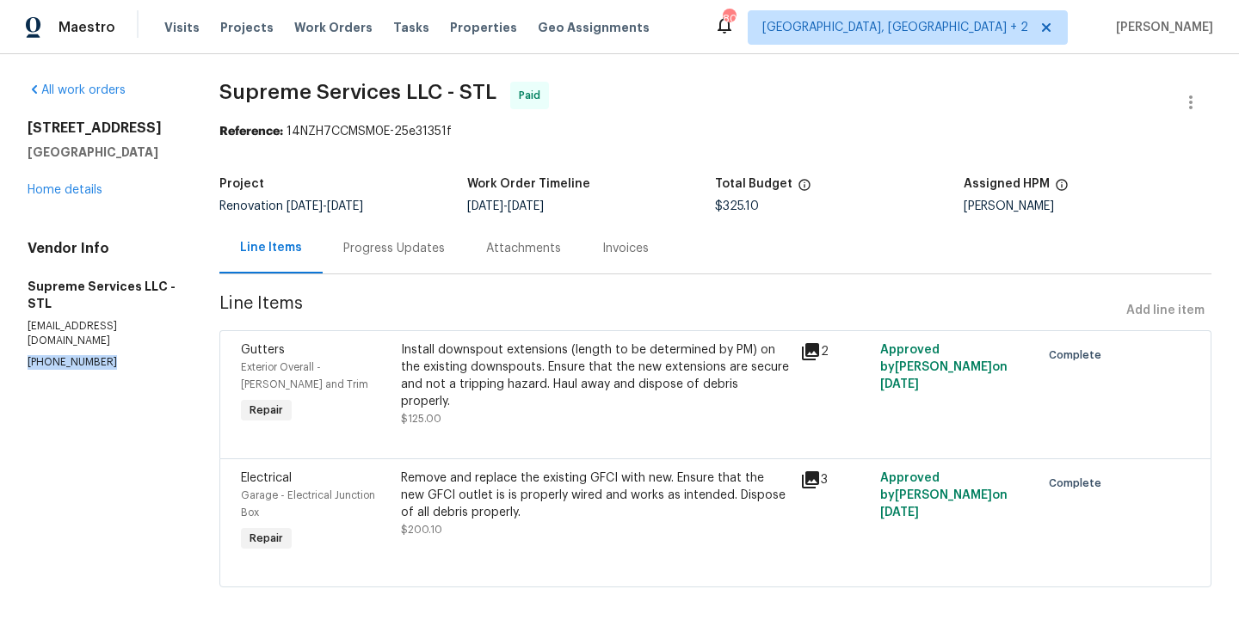
copy p "[PHONE_NUMBER]"
click at [41, 187] on link "Home details" at bounding box center [65, 190] width 75 height 12
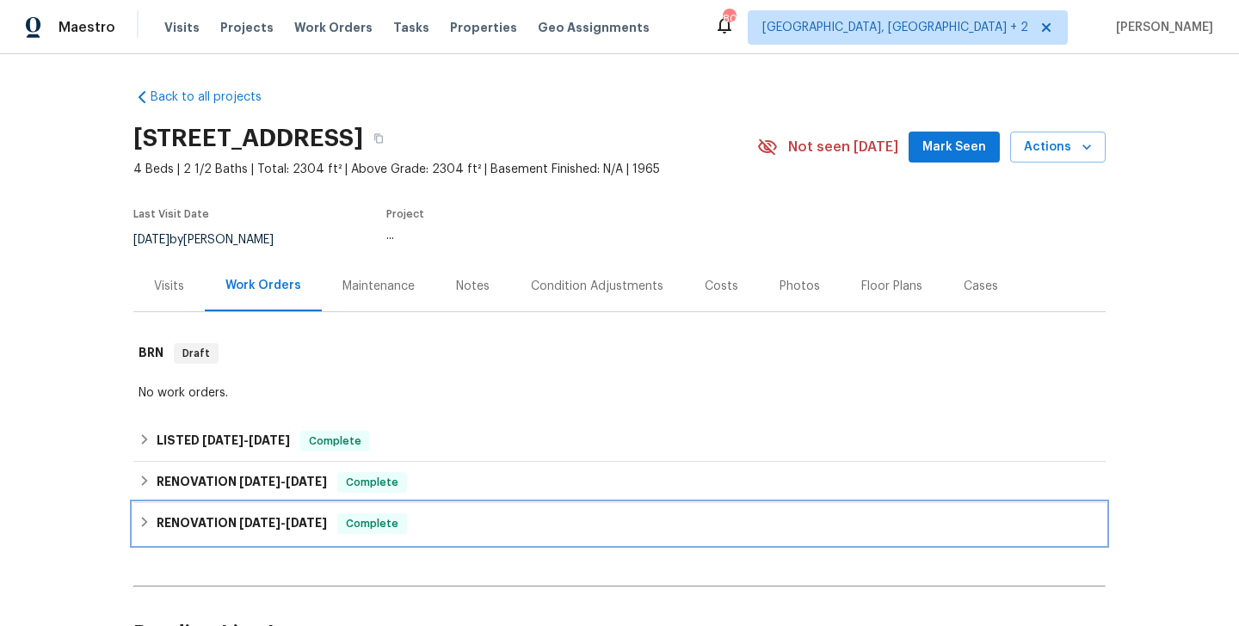
click at [317, 512] on div "RENOVATION [DATE] - [DATE] Complete" at bounding box center [619, 523] width 972 height 41
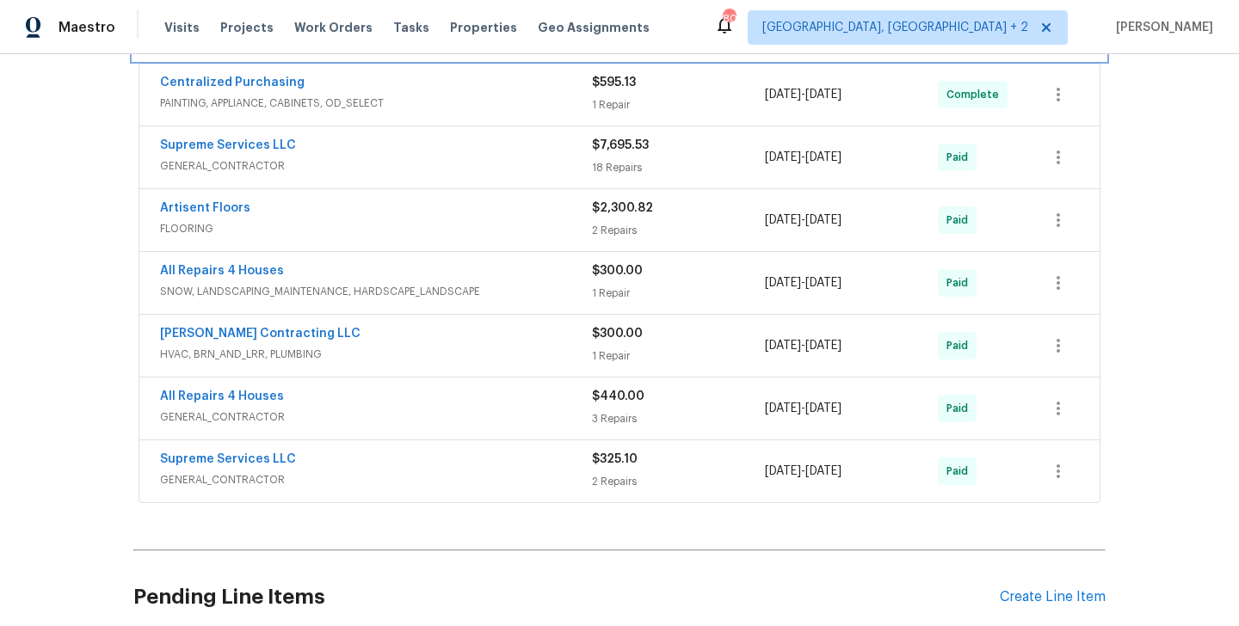
scroll to position [495, 0]
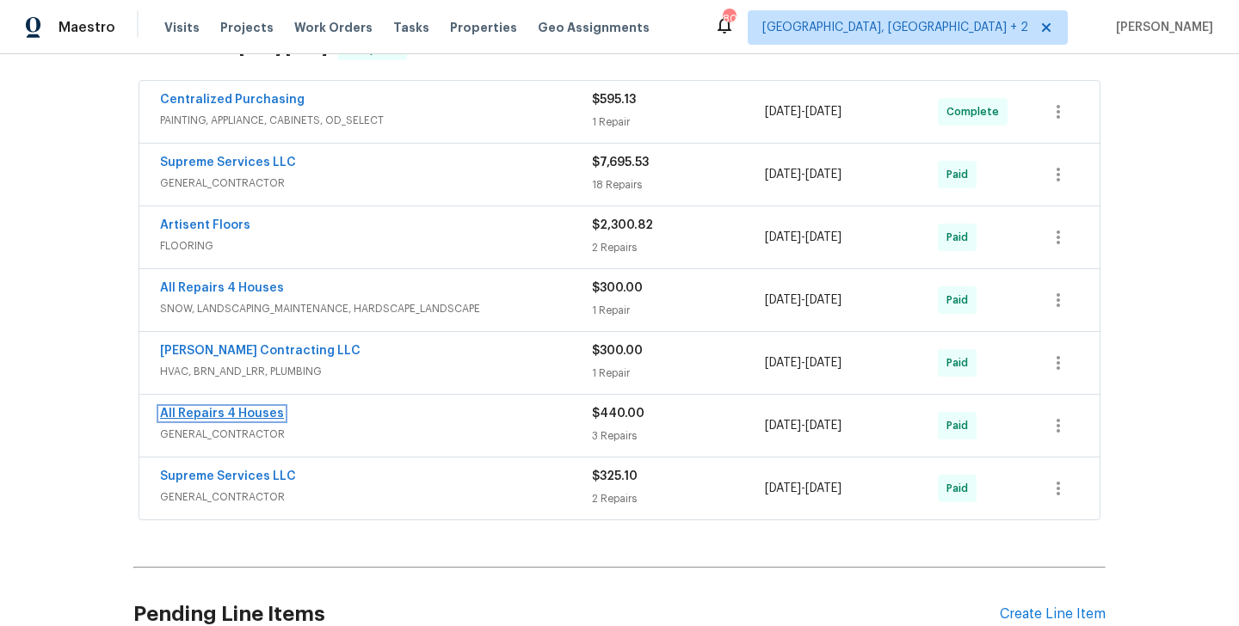
click at [263, 417] on link "All Repairs 4 Houses" at bounding box center [222, 414] width 124 height 12
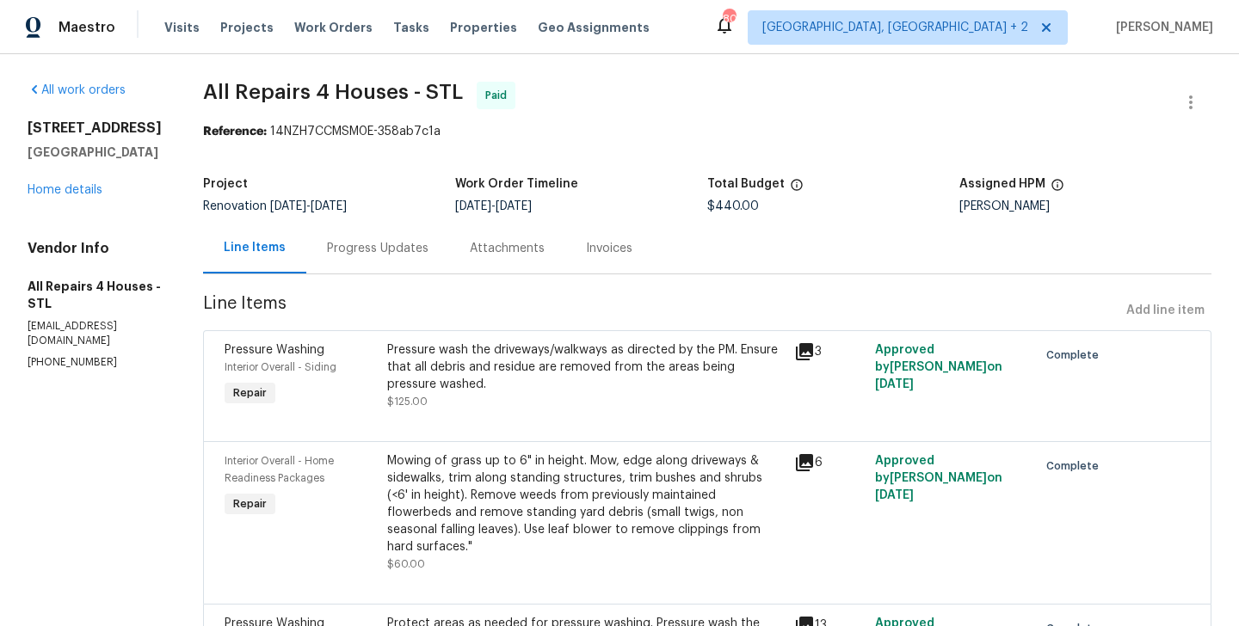
click at [119, 316] on div "Vendor Info All Repairs 4 Houses - STL [EMAIL_ADDRESS][DOMAIN_NAME] [PHONE_NUMB…" at bounding box center [95, 305] width 134 height 130
copy p "[EMAIL_ADDRESS][DOMAIN_NAME]"
click at [63, 355] on p "[PHONE_NUMBER]" at bounding box center [95, 362] width 134 height 15
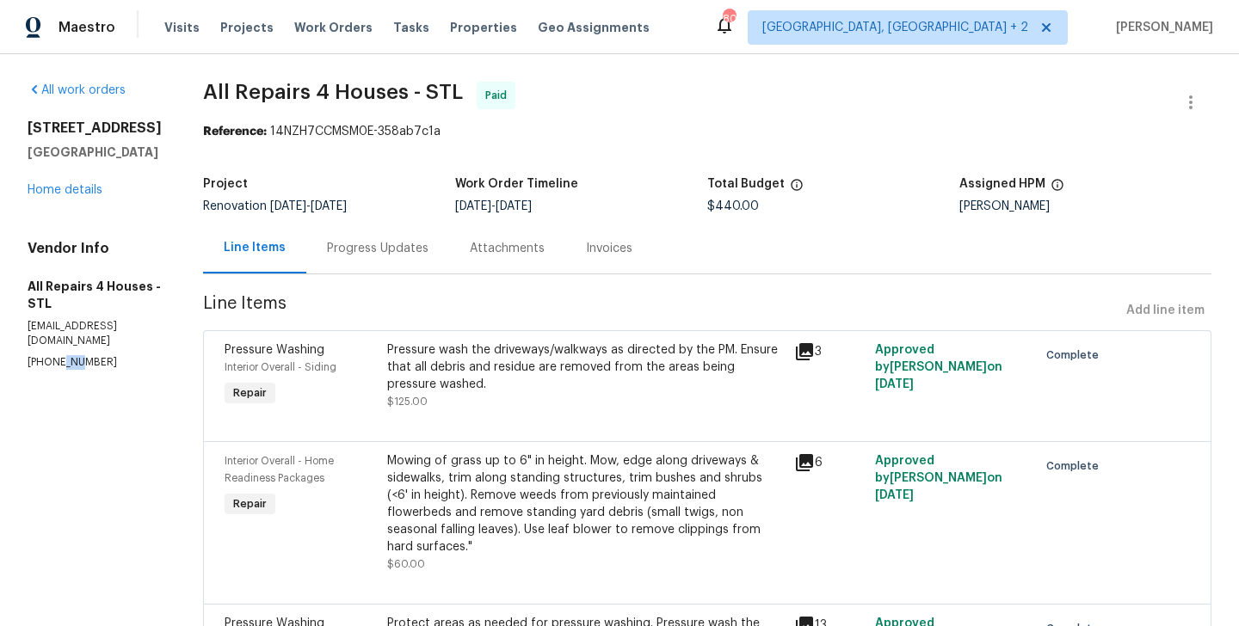
click at [63, 355] on p "[PHONE_NUMBER]" at bounding box center [95, 362] width 134 height 15
copy p "[PHONE_NUMBER]"
click at [733, 213] on div "Project Renovation [DATE] - [DATE] Work Order Timeline [DATE] - [DATE] Total Bu…" at bounding box center [707, 195] width 1008 height 55
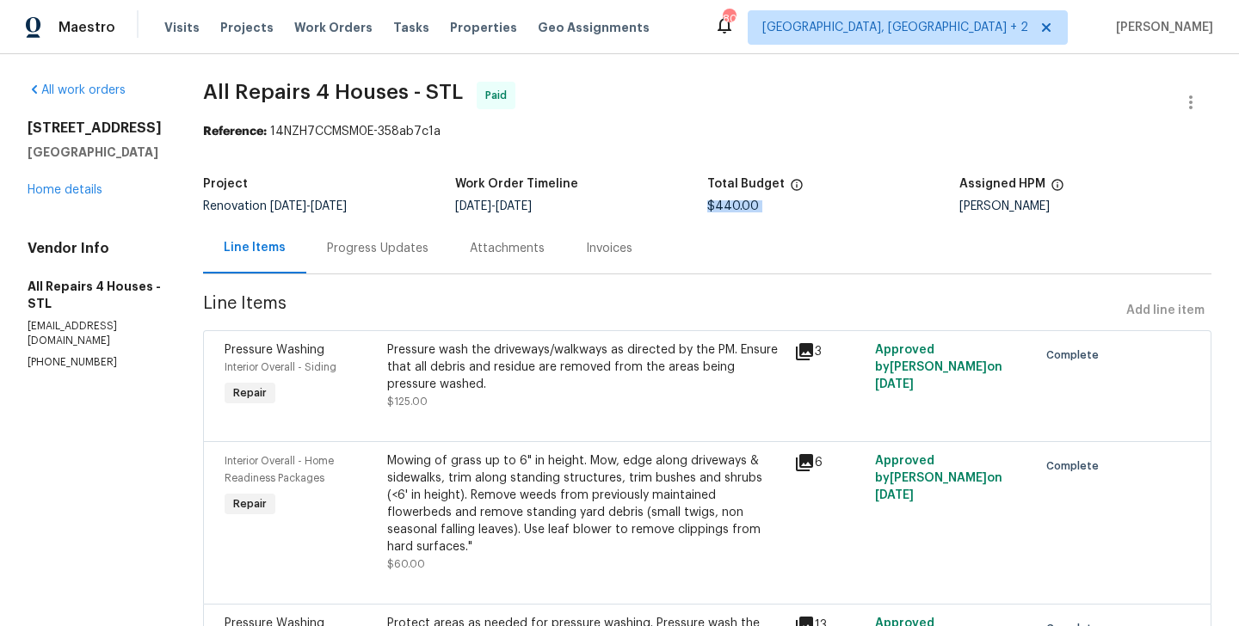
click at [733, 213] on div "Project Renovation [DATE] - [DATE] Work Order Timeline [DATE] - [DATE] Total Bu…" at bounding box center [707, 195] width 1008 height 55
copy span "$440.00"
click at [90, 190] on link "Home details" at bounding box center [65, 190] width 75 height 12
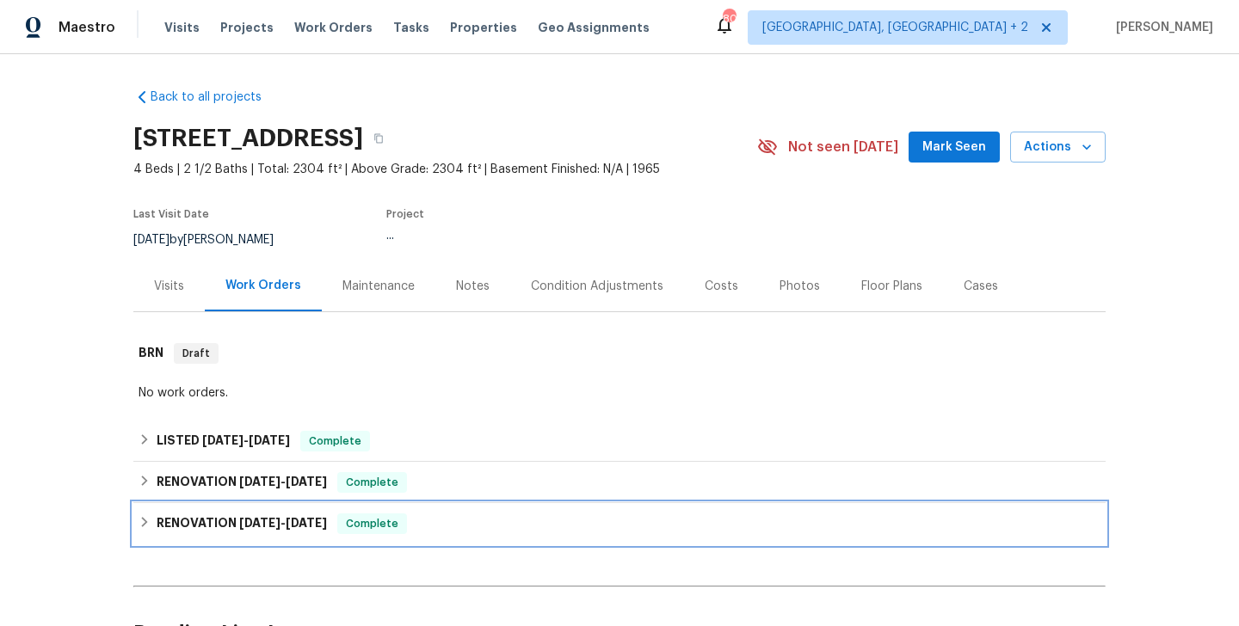
click at [224, 526] on h6 "RENOVATION [DATE] - [DATE]" at bounding box center [242, 523] width 170 height 21
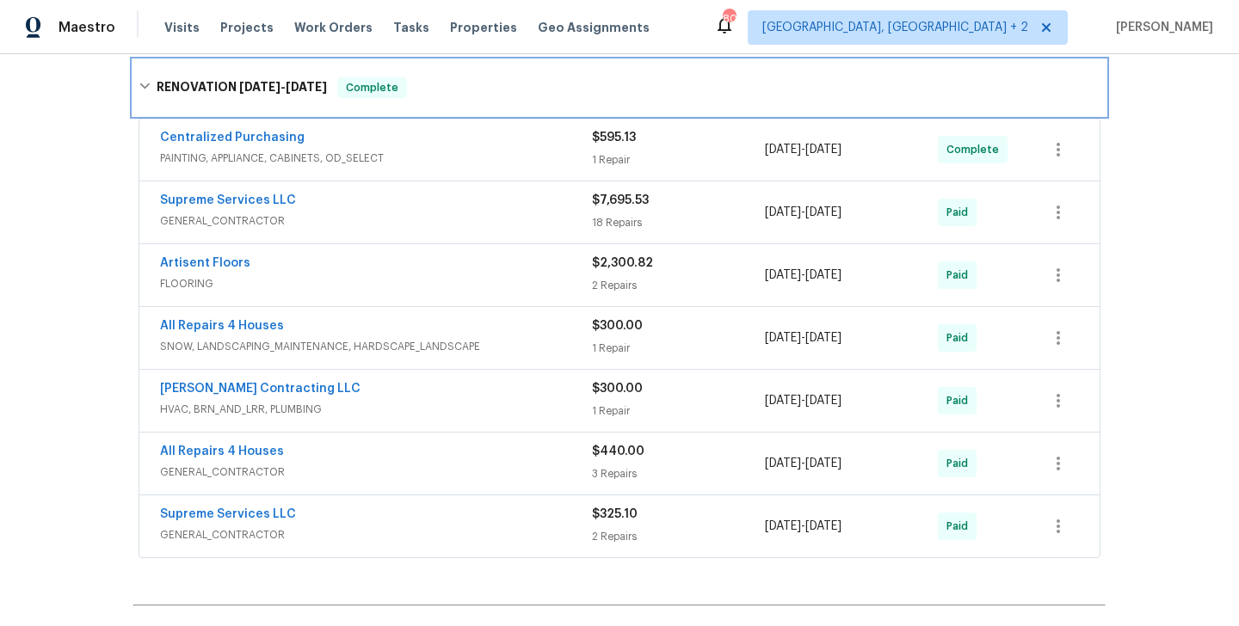
scroll to position [441, 0]
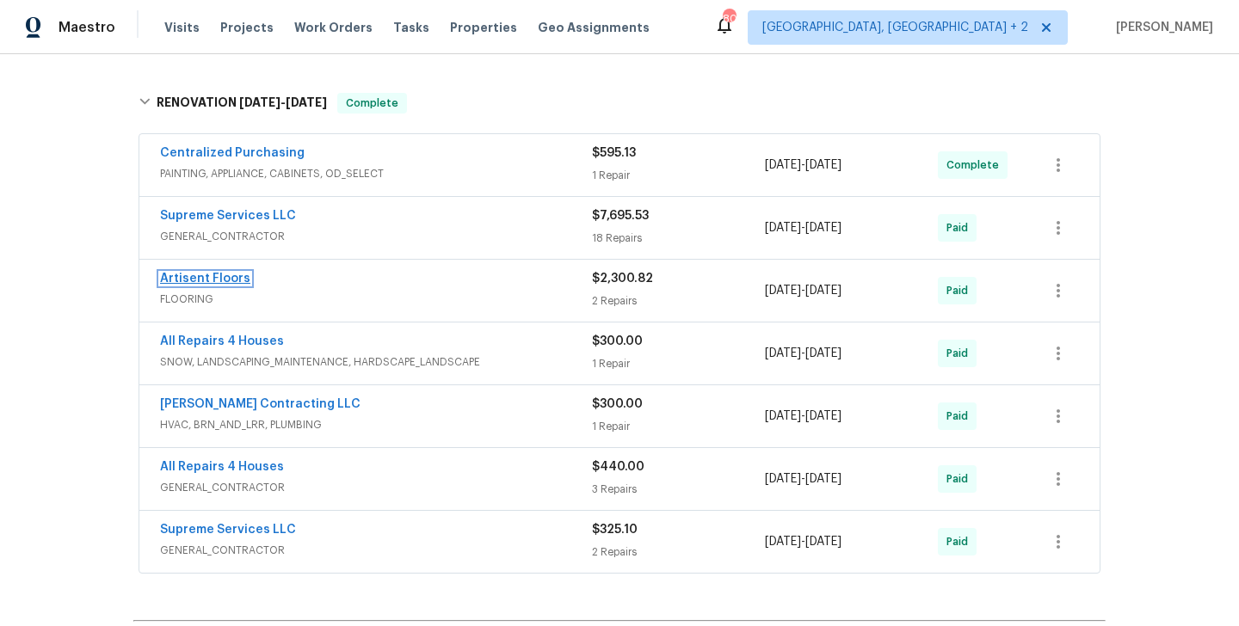
click at [218, 273] on link "Artisent Floors" at bounding box center [205, 279] width 90 height 12
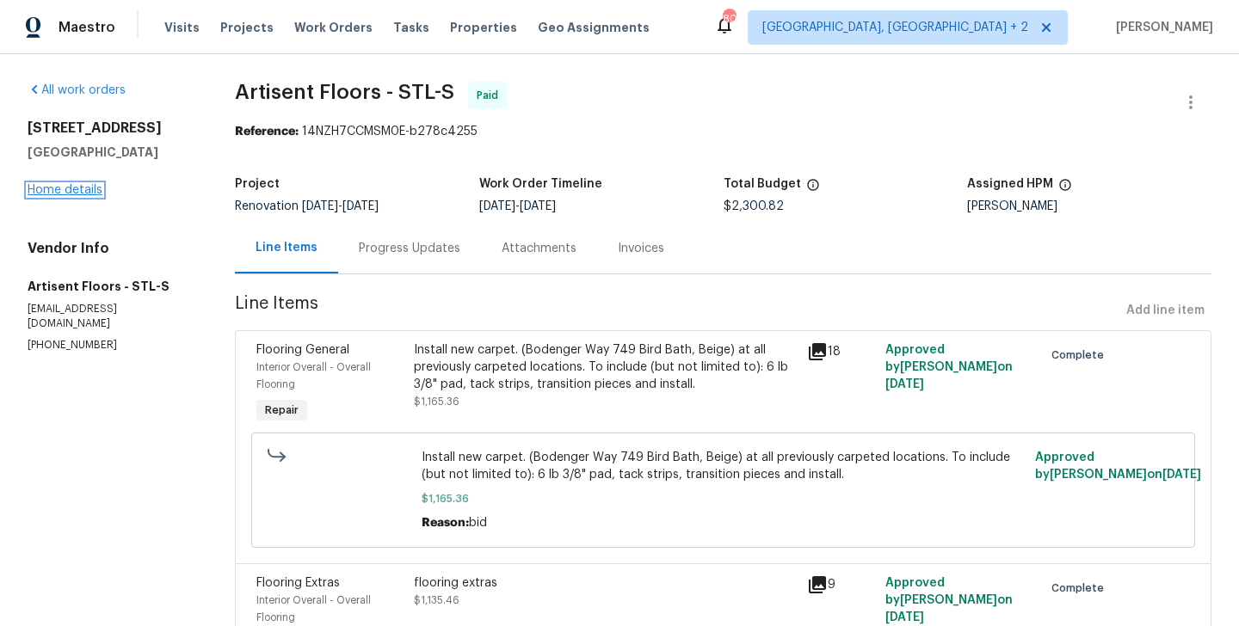
click at [83, 194] on link "Home details" at bounding box center [65, 190] width 75 height 12
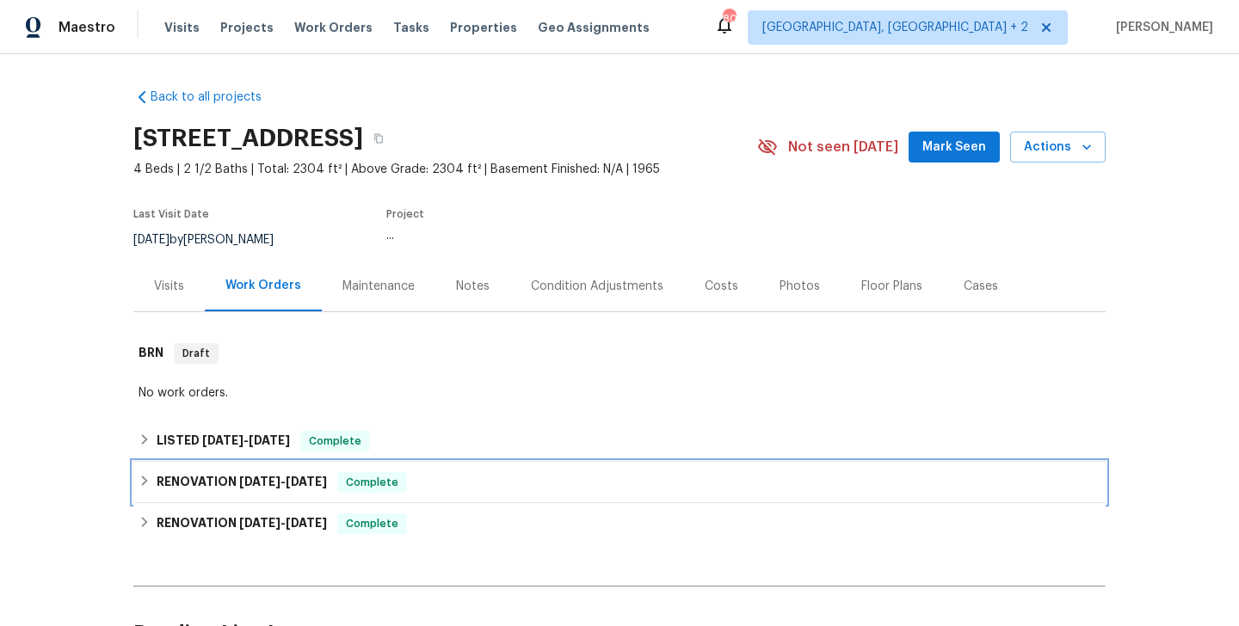
click at [286, 500] on div "RENOVATION [DATE] - [DATE] Complete" at bounding box center [619, 482] width 972 height 41
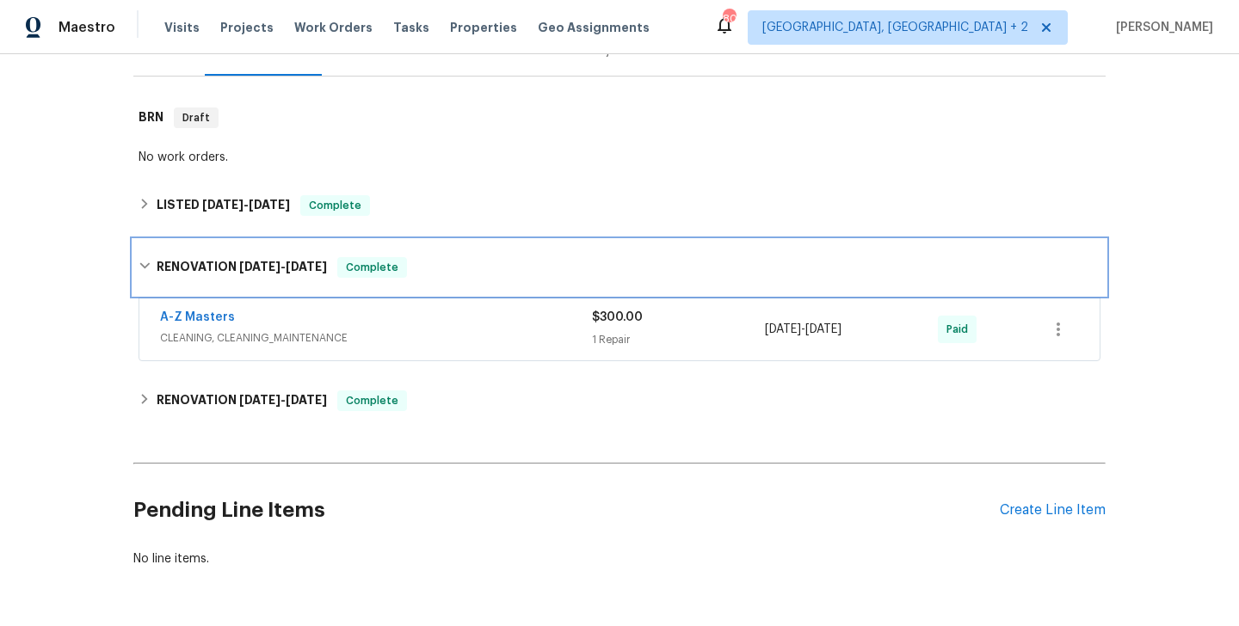
scroll to position [294, 0]
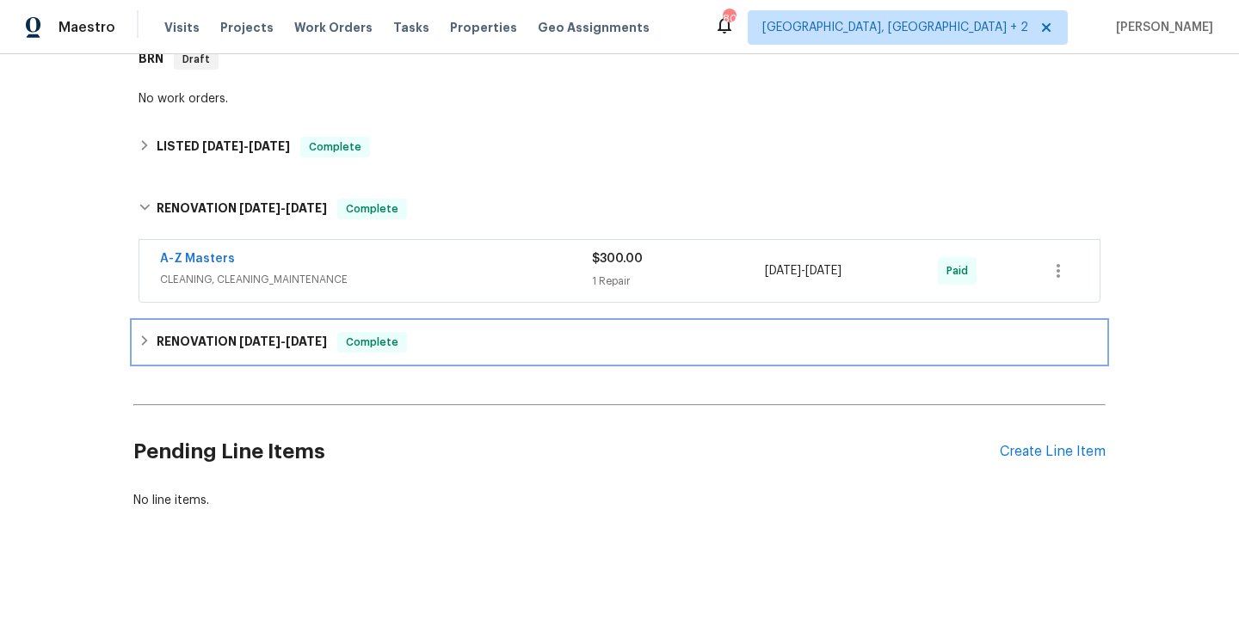
click at [223, 334] on h6 "RENOVATION [DATE] - [DATE]" at bounding box center [242, 342] width 170 height 21
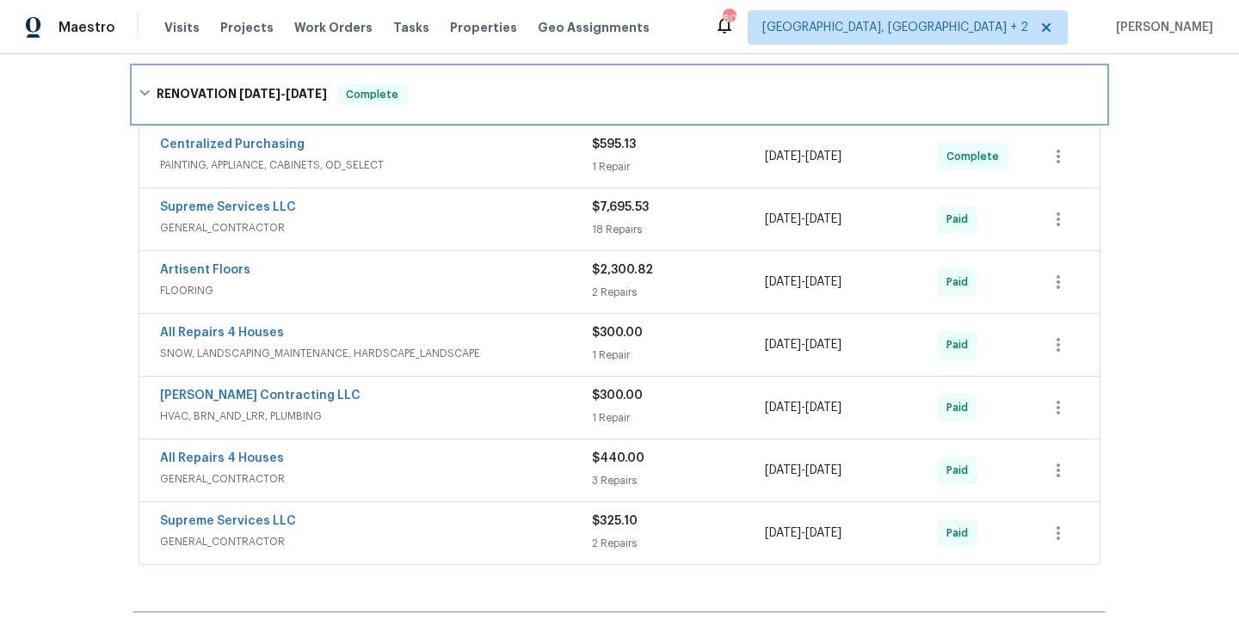
scroll to position [545, 0]
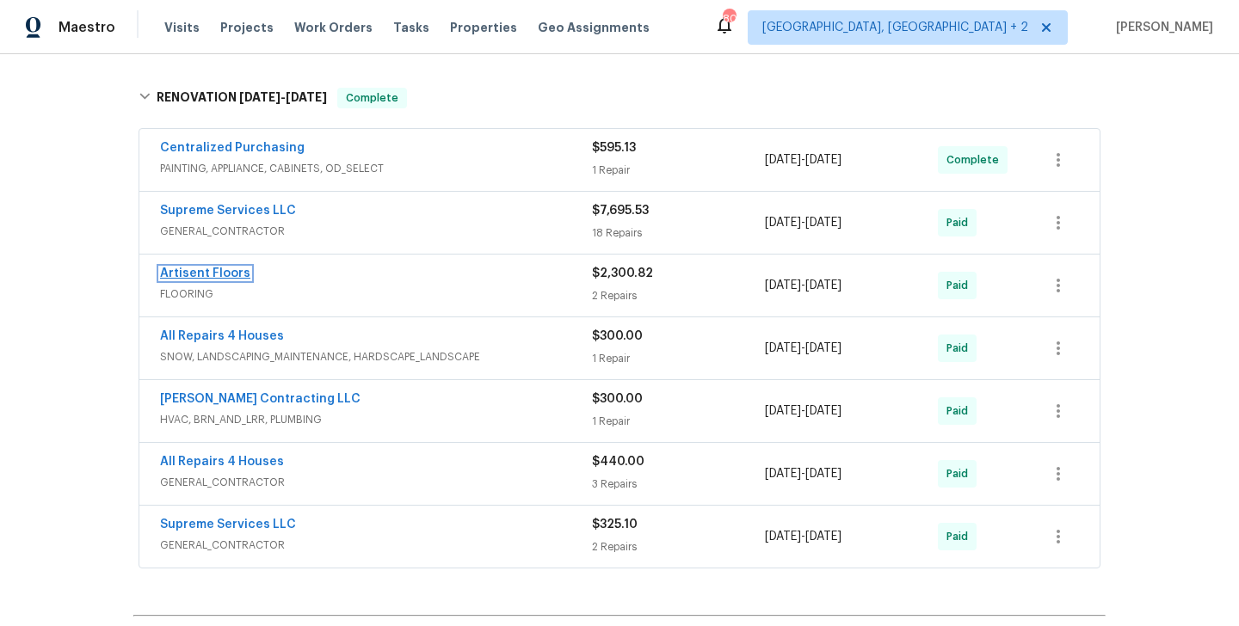
click at [222, 273] on link "Artisent Floors" at bounding box center [205, 273] width 90 height 12
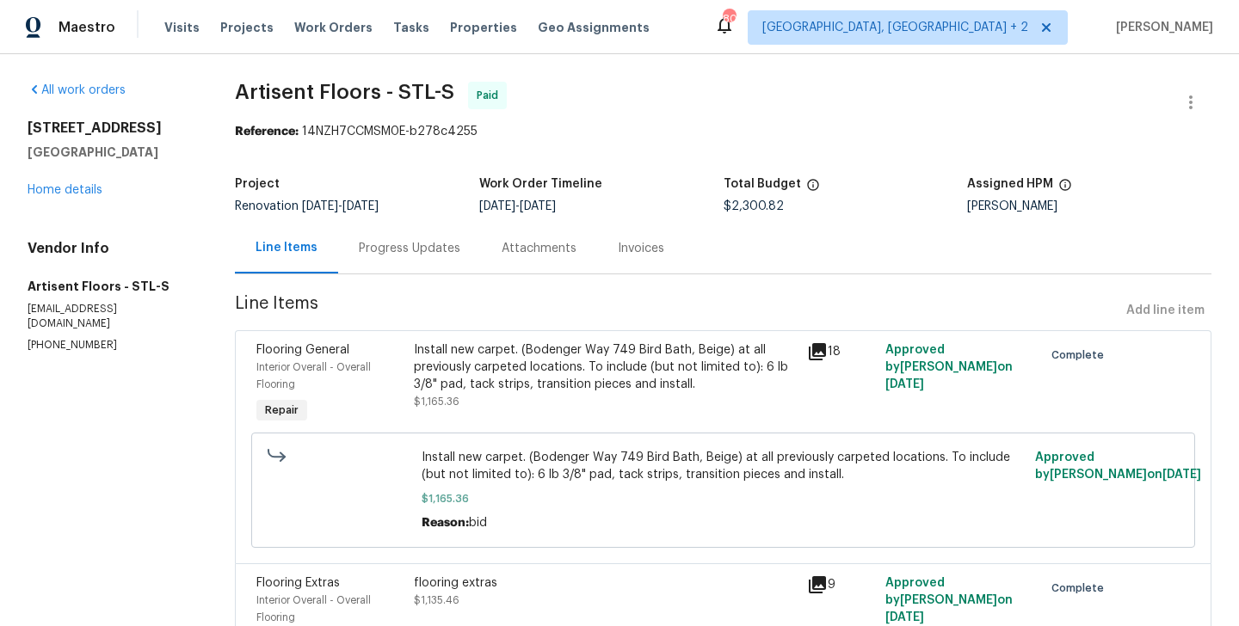
click at [80, 338] on p "[PHONE_NUMBER]" at bounding box center [111, 345] width 166 height 15
copy p "[PHONE_NUMBER]"
click at [126, 305] on p "[EMAIL_ADDRESS][DOMAIN_NAME]" at bounding box center [111, 316] width 166 height 29
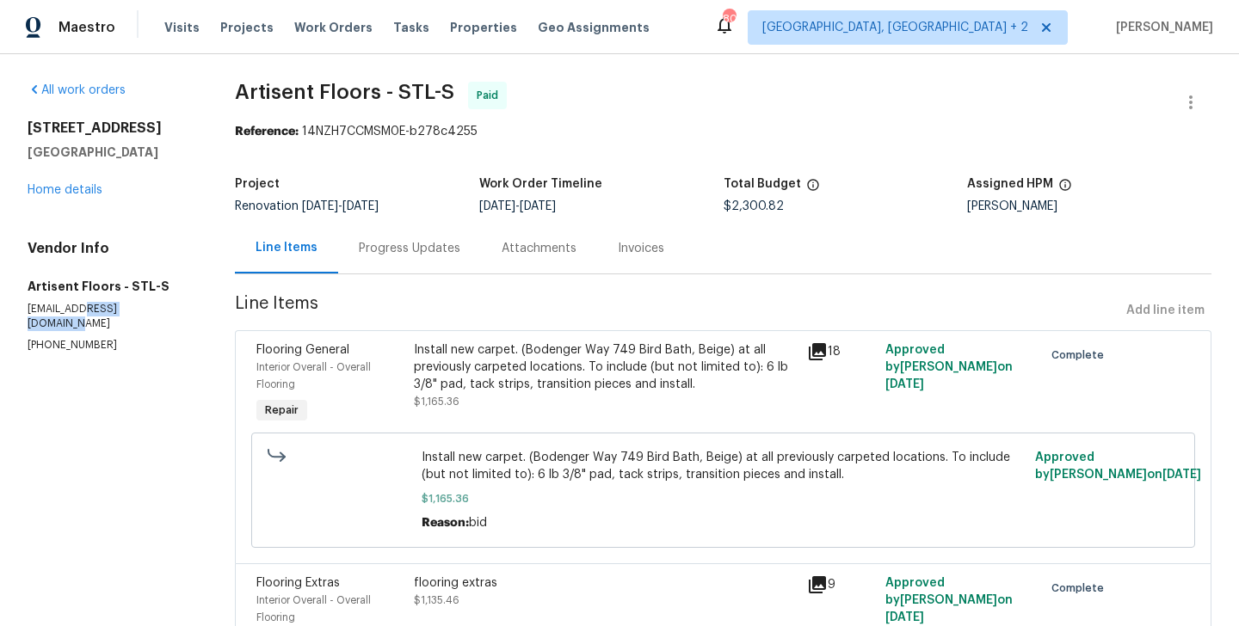
click at [126, 305] on p "[EMAIL_ADDRESS][DOMAIN_NAME]" at bounding box center [111, 316] width 166 height 29
click at [764, 200] on div "Total Budget" at bounding box center [845, 189] width 244 height 22
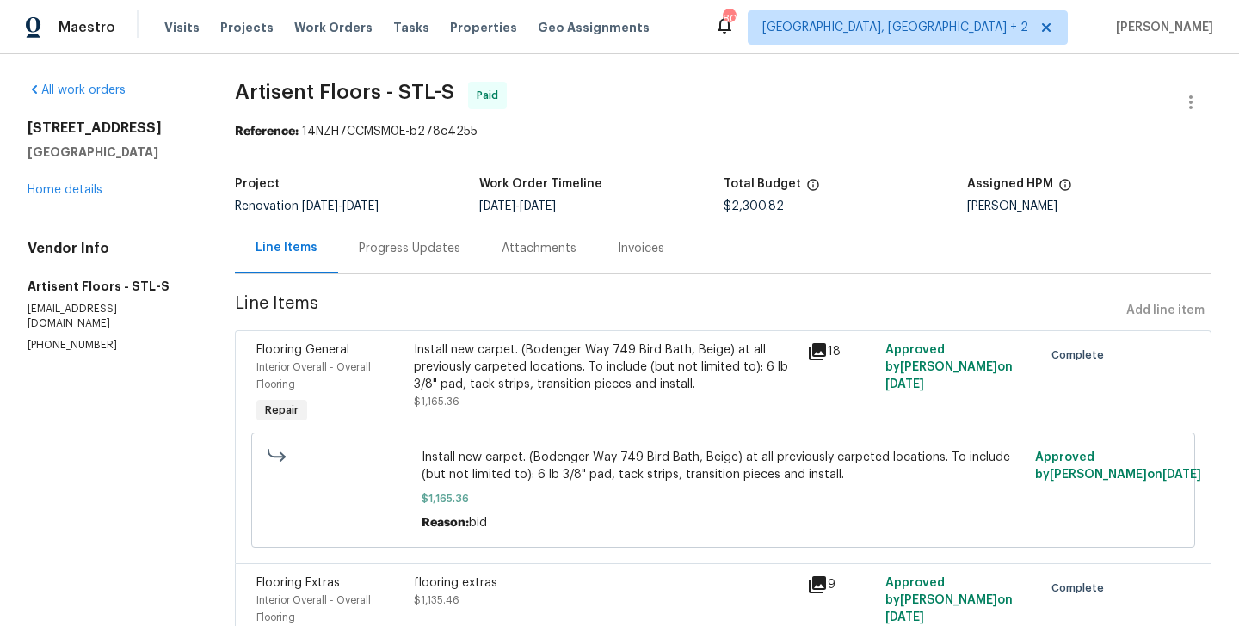
click at [742, 218] on div "Project Renovation [DATE] - [DATE] Work Order Timeline [DATE] - [DATE] Total Bu…" at bounding box center [723, 195] width 976 height 55
click at [85, 185] on link "Home details" at bounding box center [65, 190] width 75 height 12
